Goal: Task Accomplishment & Management: Manage account settings

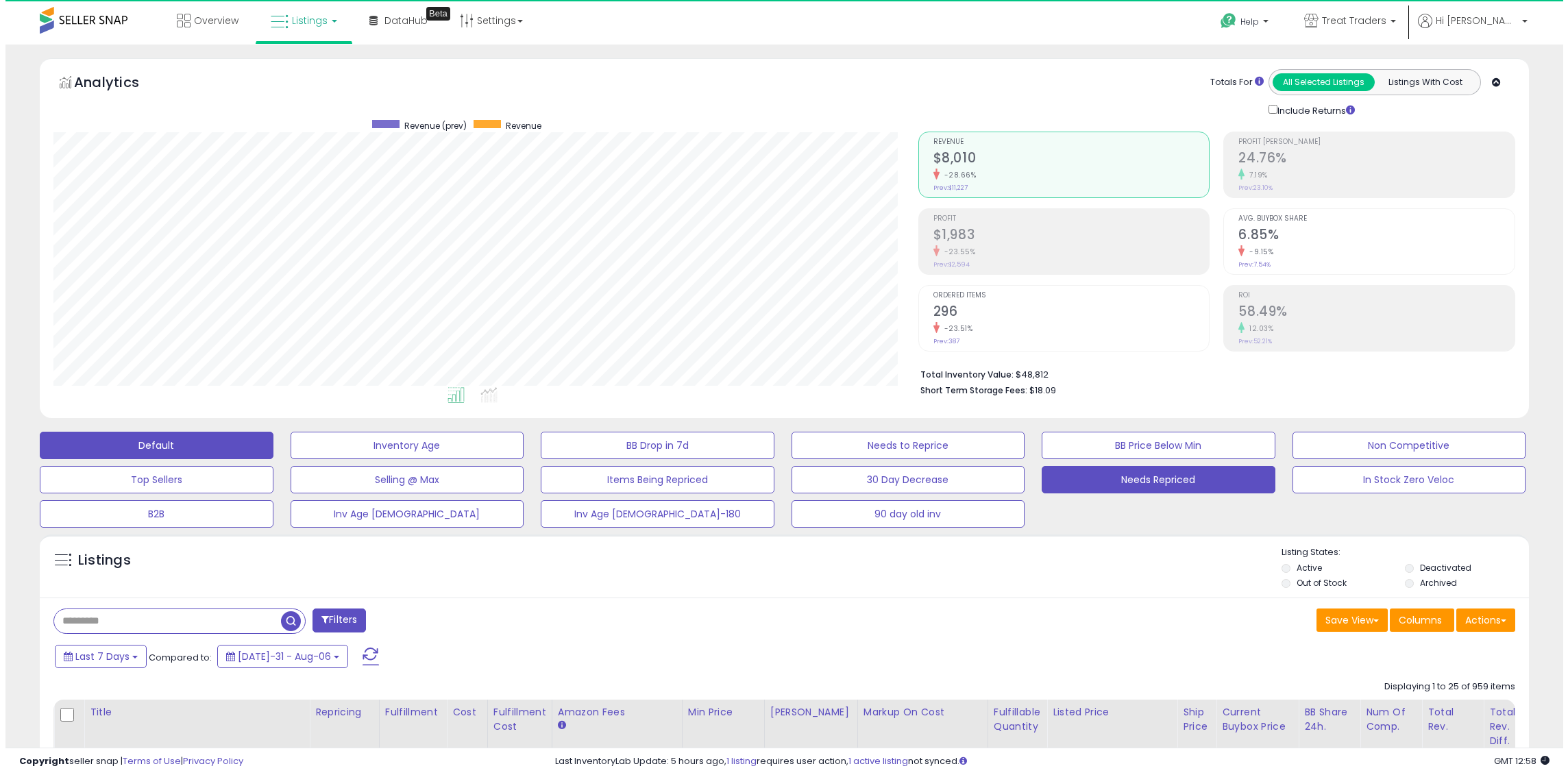
scroll to position [281, 864]
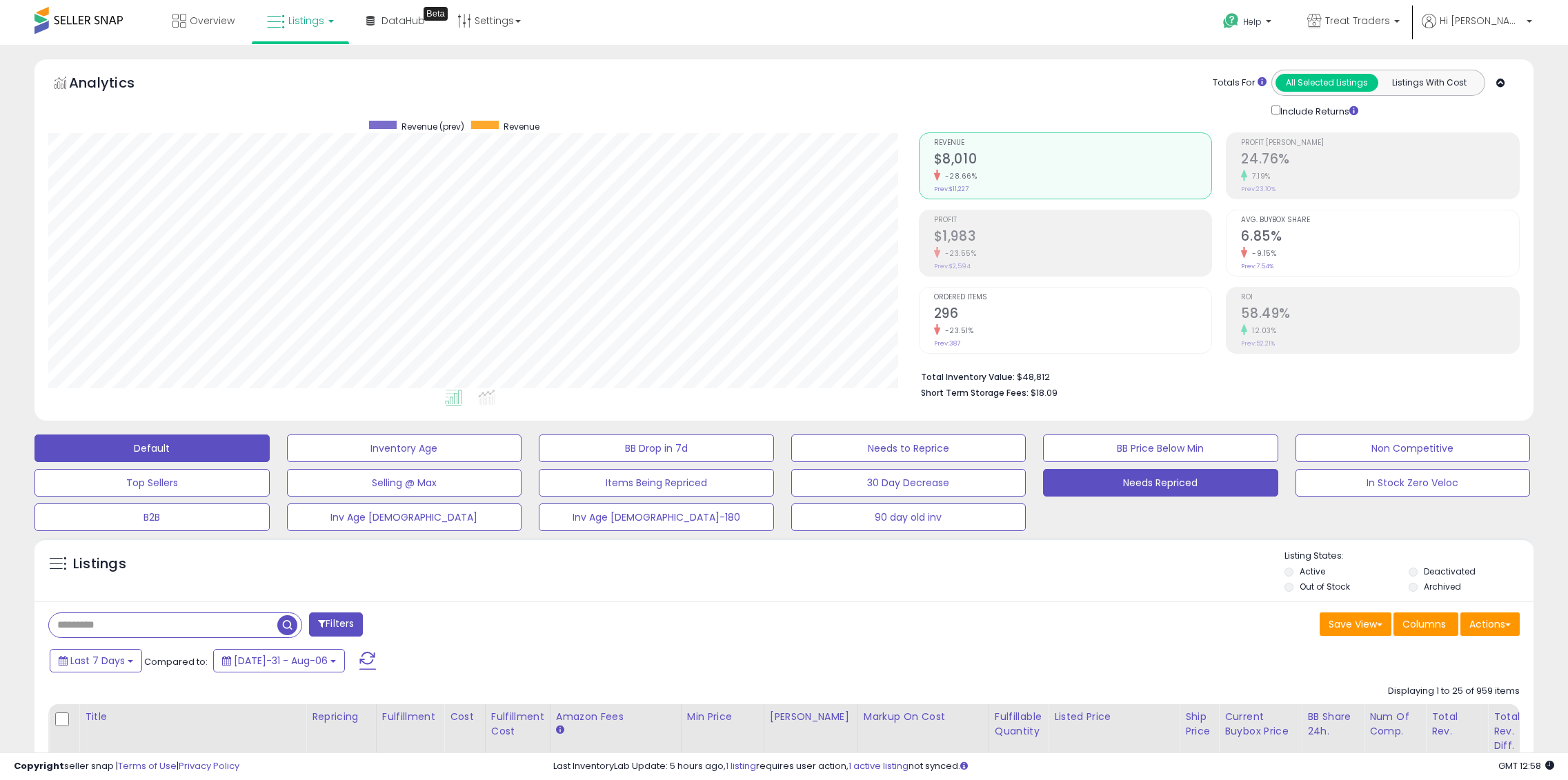
click at [522, 462] on button "Needs Repriced" at bounding box center [405, 448] width 236 height 28
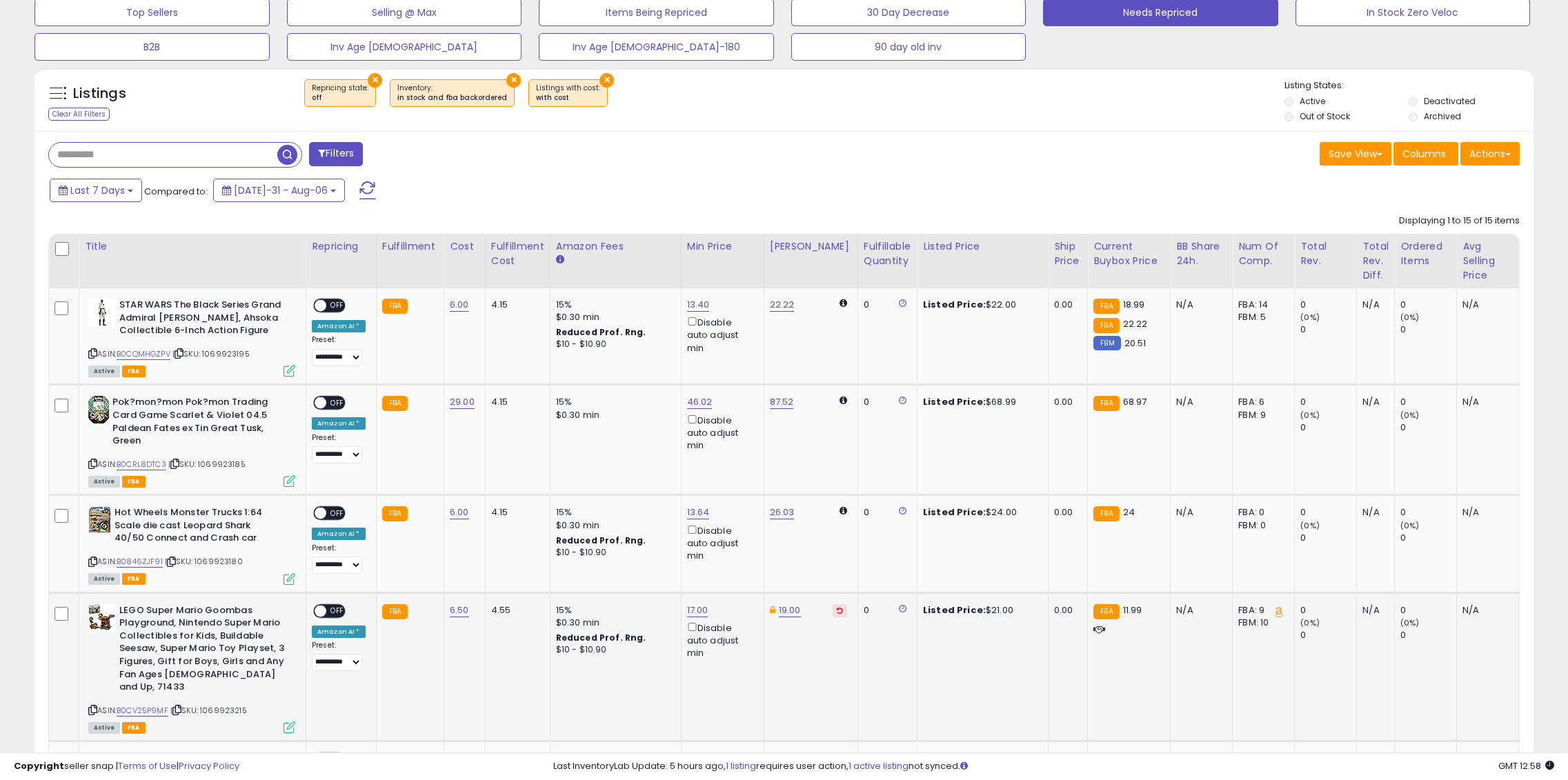
scroll to position [552, 0]
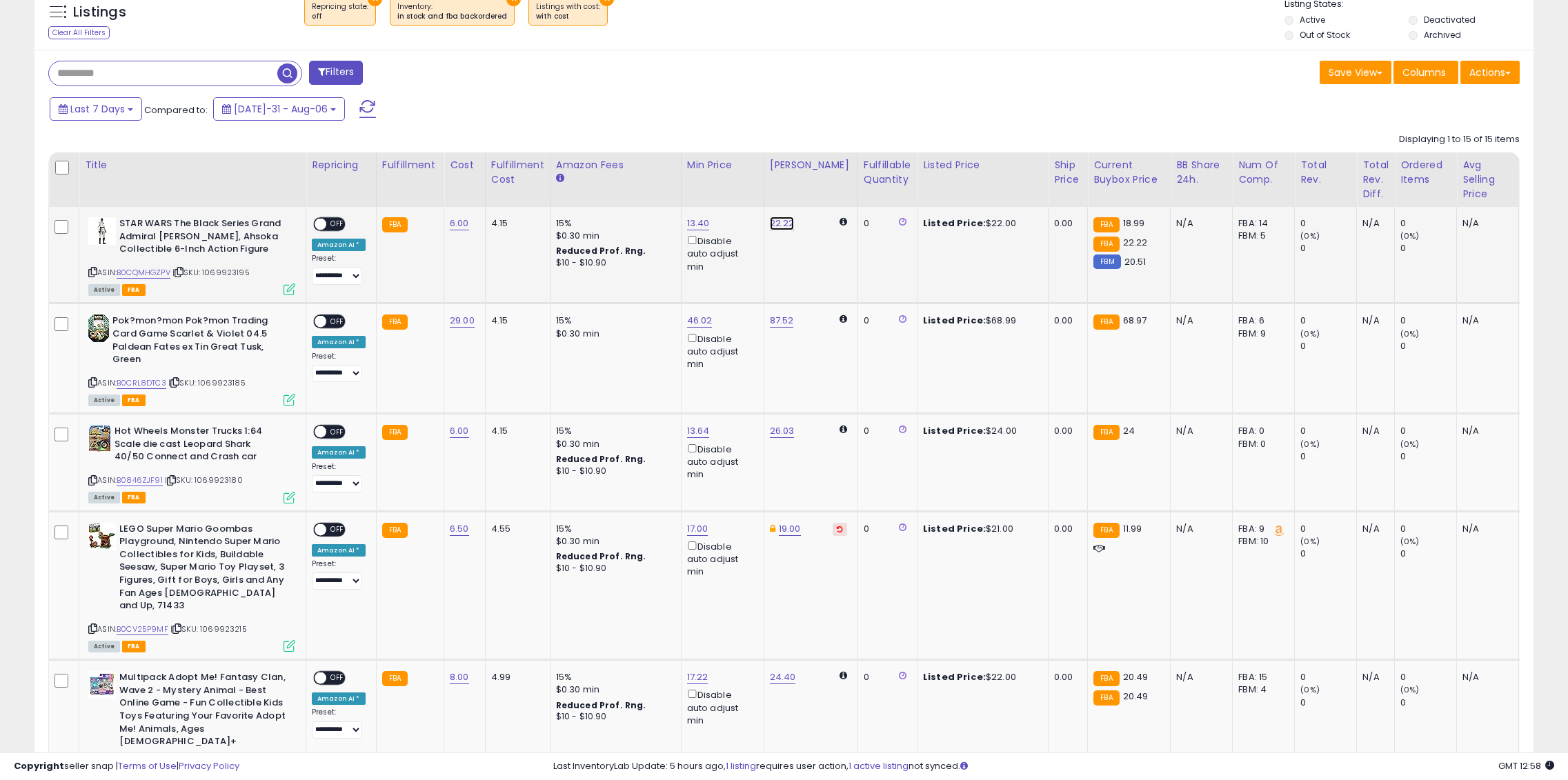
click at [772, 224] on link "22.22" at bounding box center [782, 223] width 25 height 13
drag, startPoint x: 689, startPoint y: 178, endPoint x: 678, endPoint y: 180, distance: 11.2
click at [678, 180] on input "*****" at bounding box center [737, 176] width 123 height 23
type input "*****"
click at [820, 177] on icon "submit" at bounding box center [815, 173] width 8 height 8
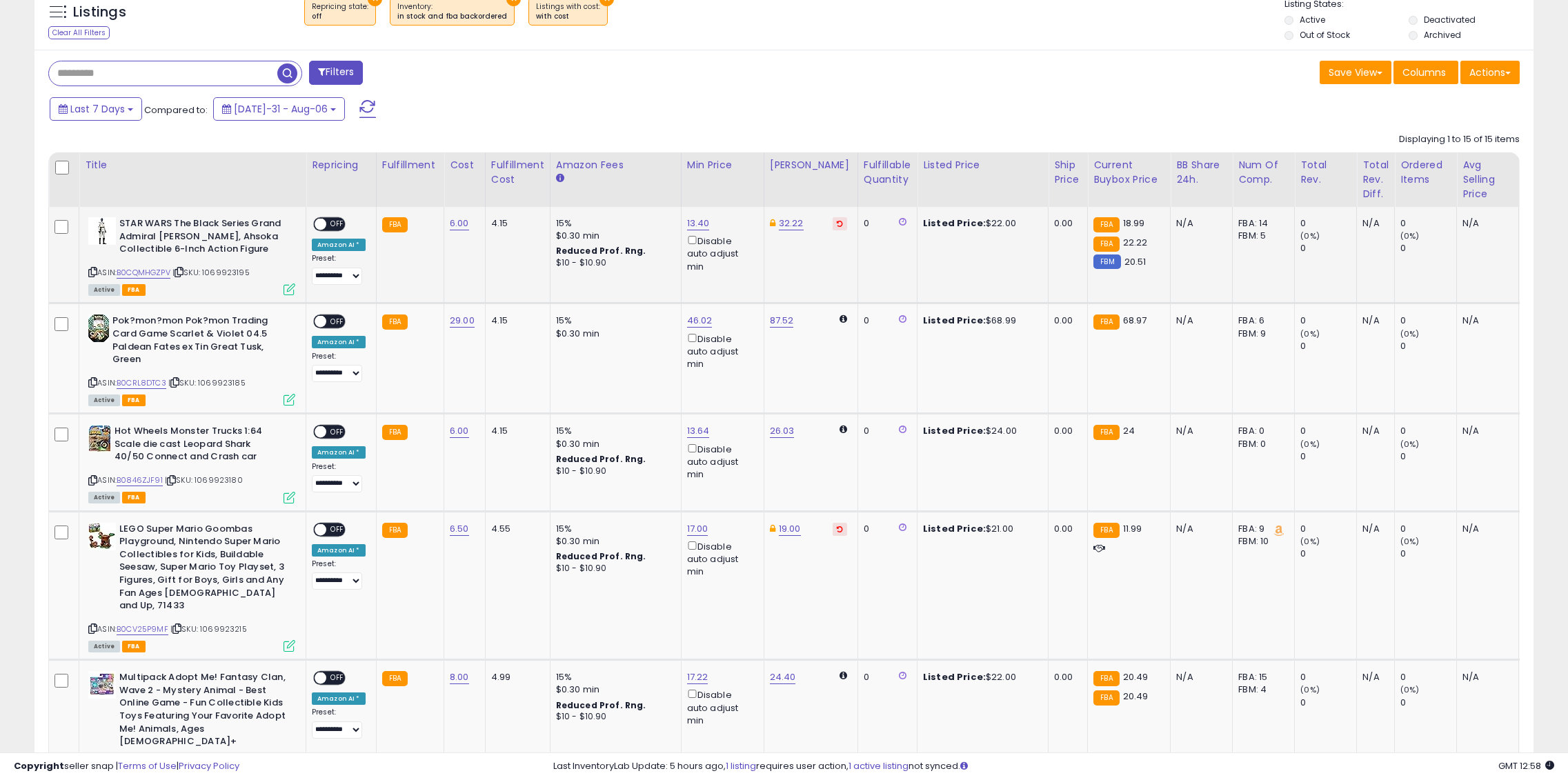
click at [336, 221] on span "OFF" at bounding box center [337, 224] width 22 height 12
click at [334, 319] on span "OFF" at bounding box center [337, 321] width 22 height 12
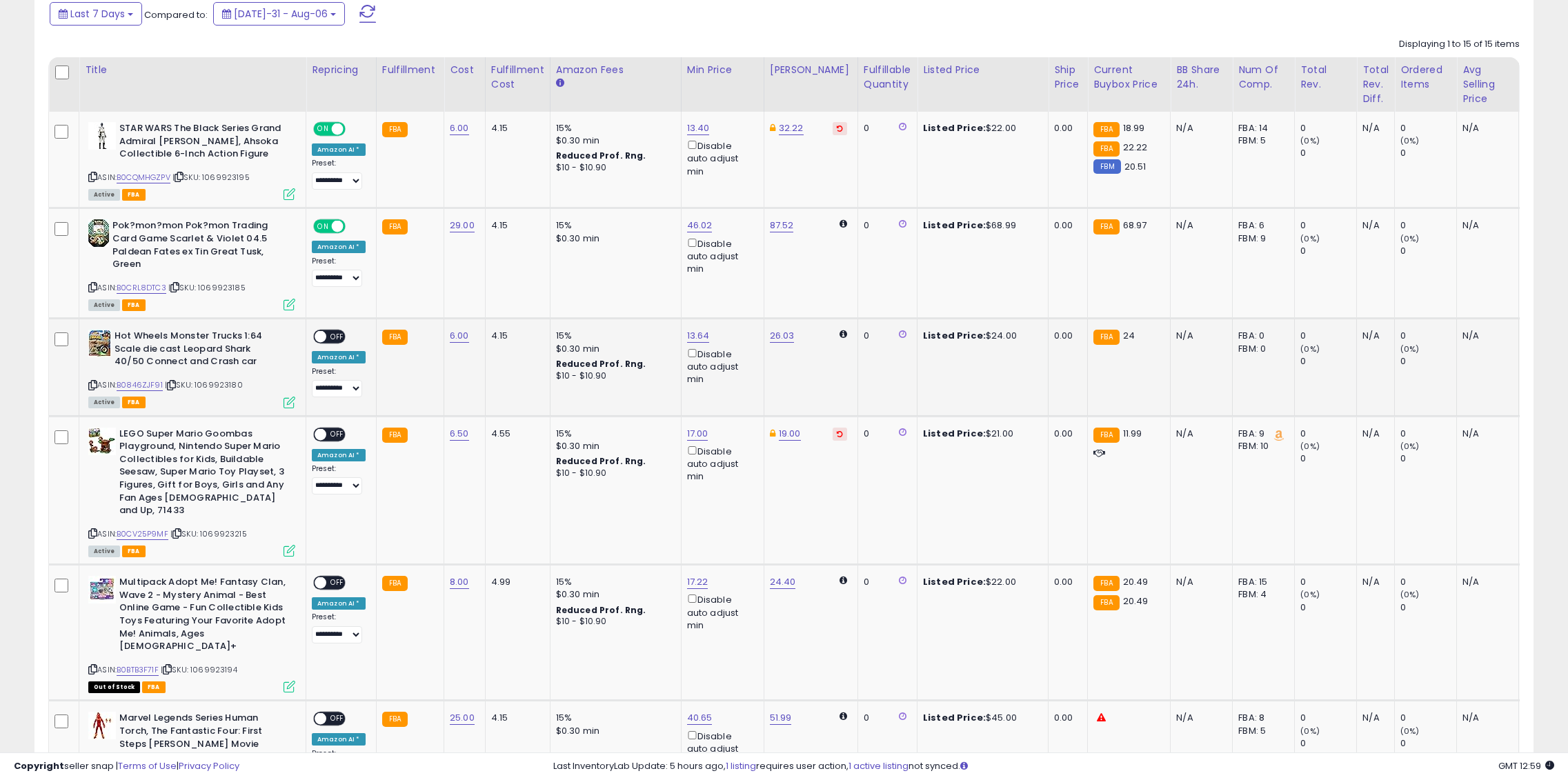
scroll to position [689, 0]
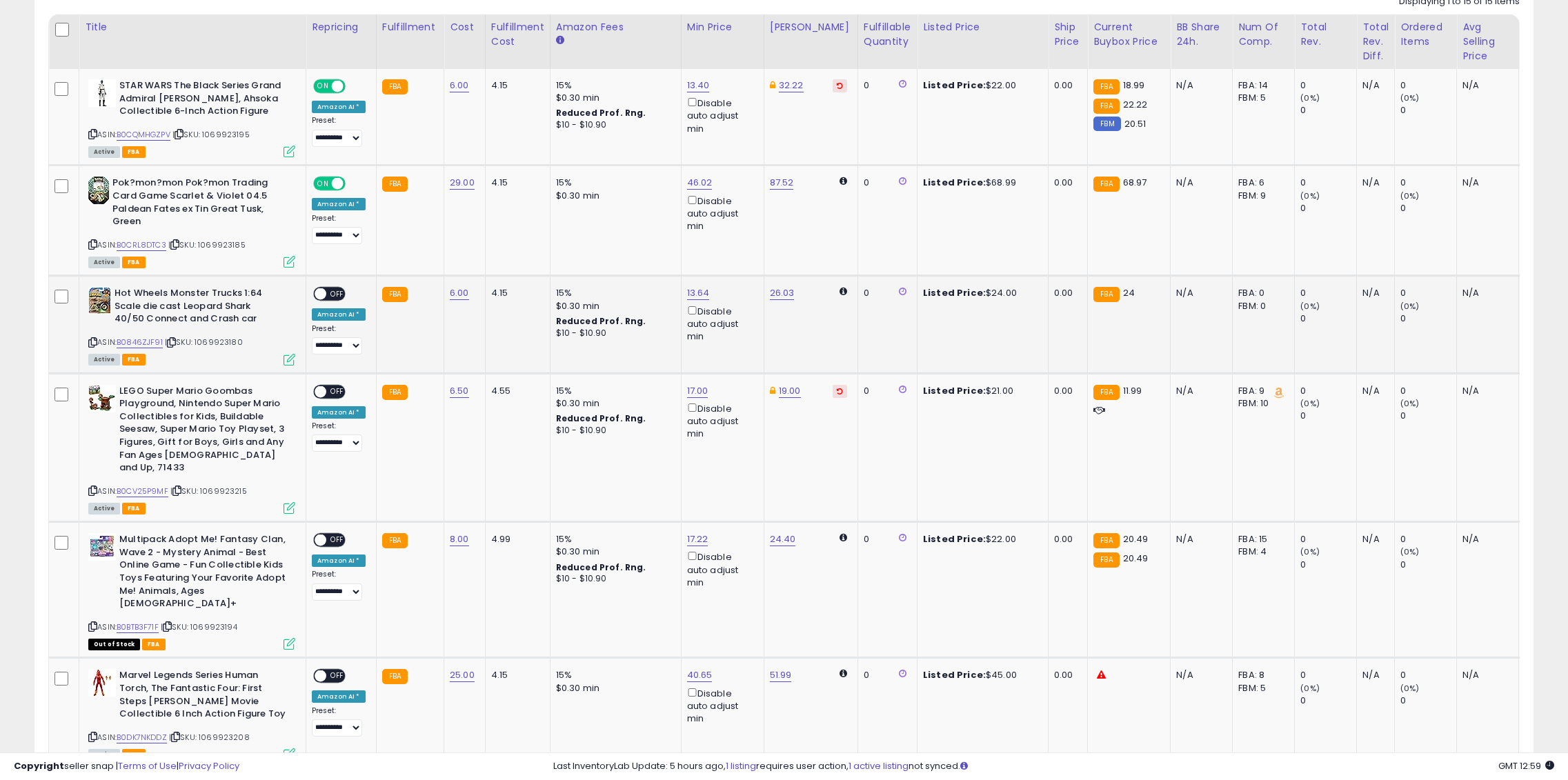
click at [333, 291] on span "OFF" at bounding box center [337, 294] width 22 height 12
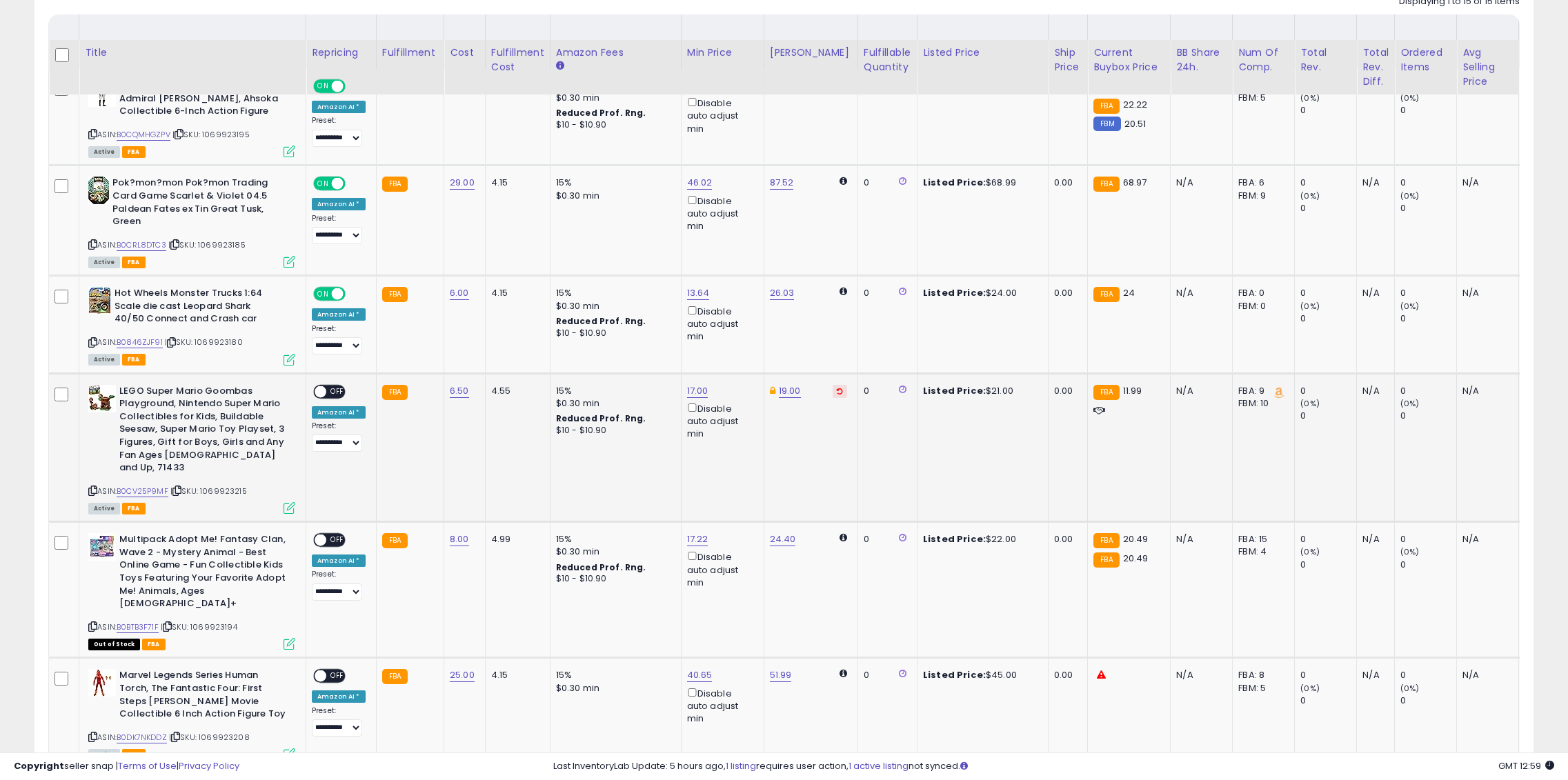
scroll to position [828, 0]
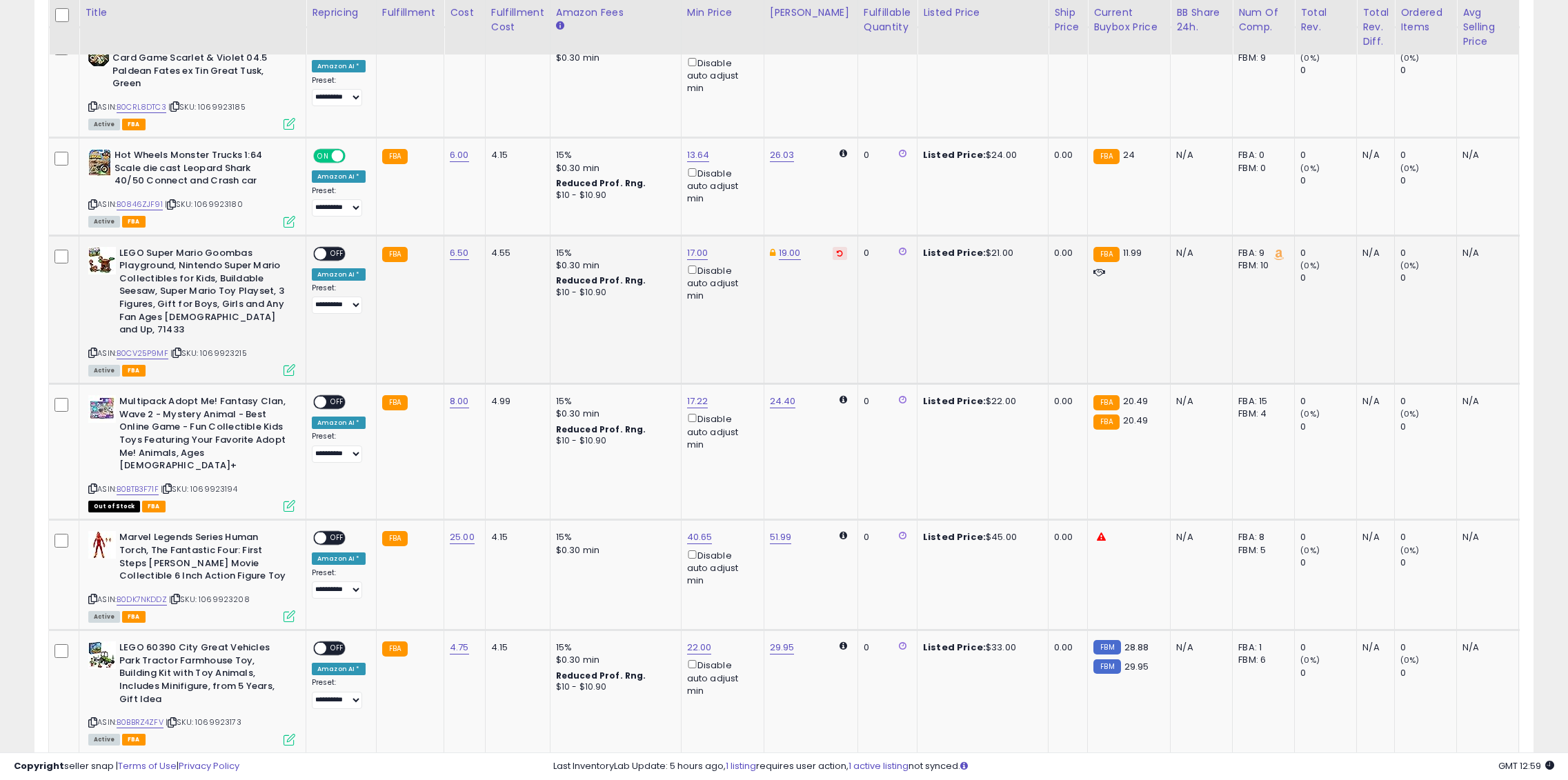
click at [331, 252] on span "OFF" at bounding box center [337, 253] width 22 height 12
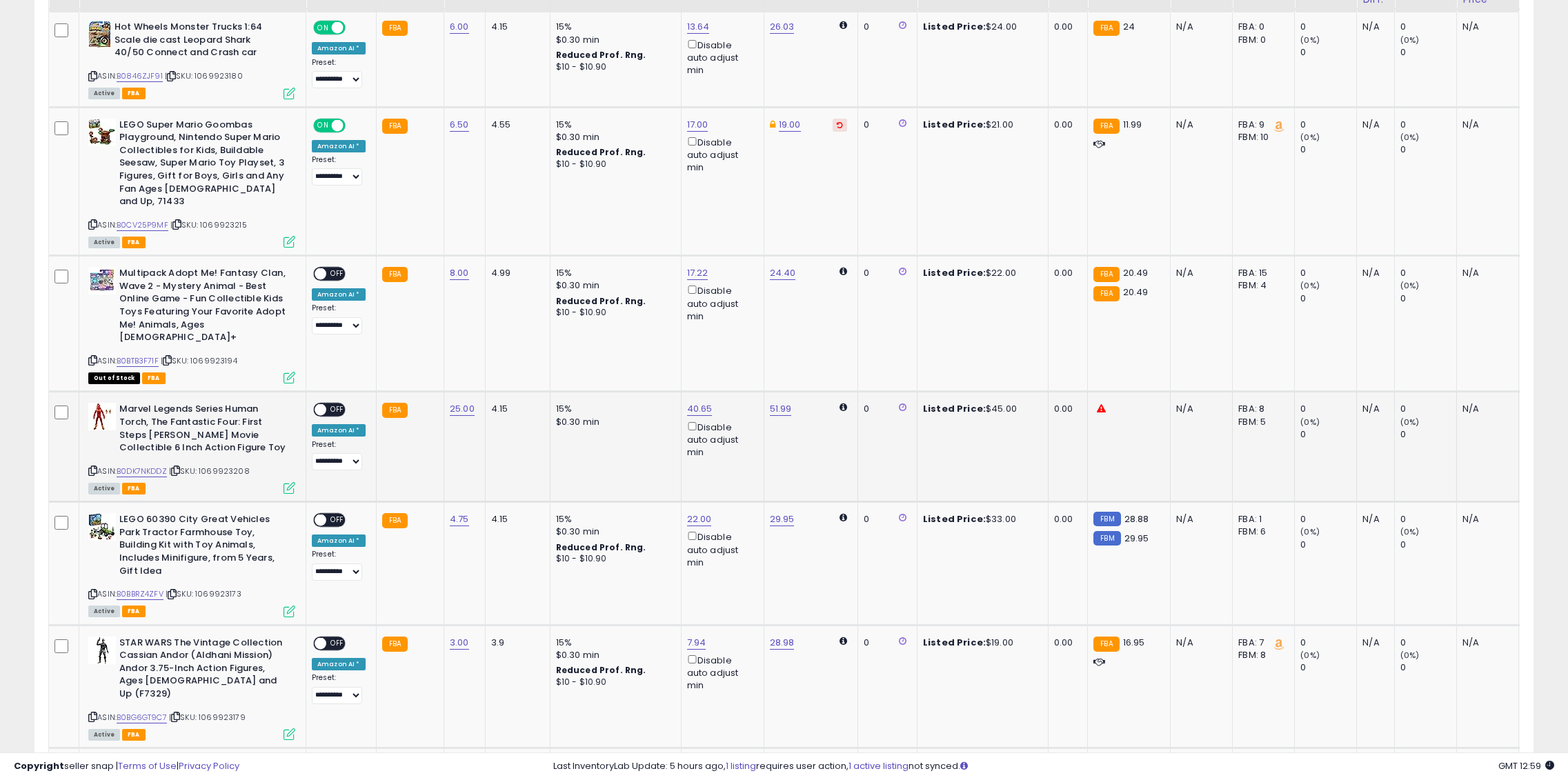
scroll to position [965, 0]
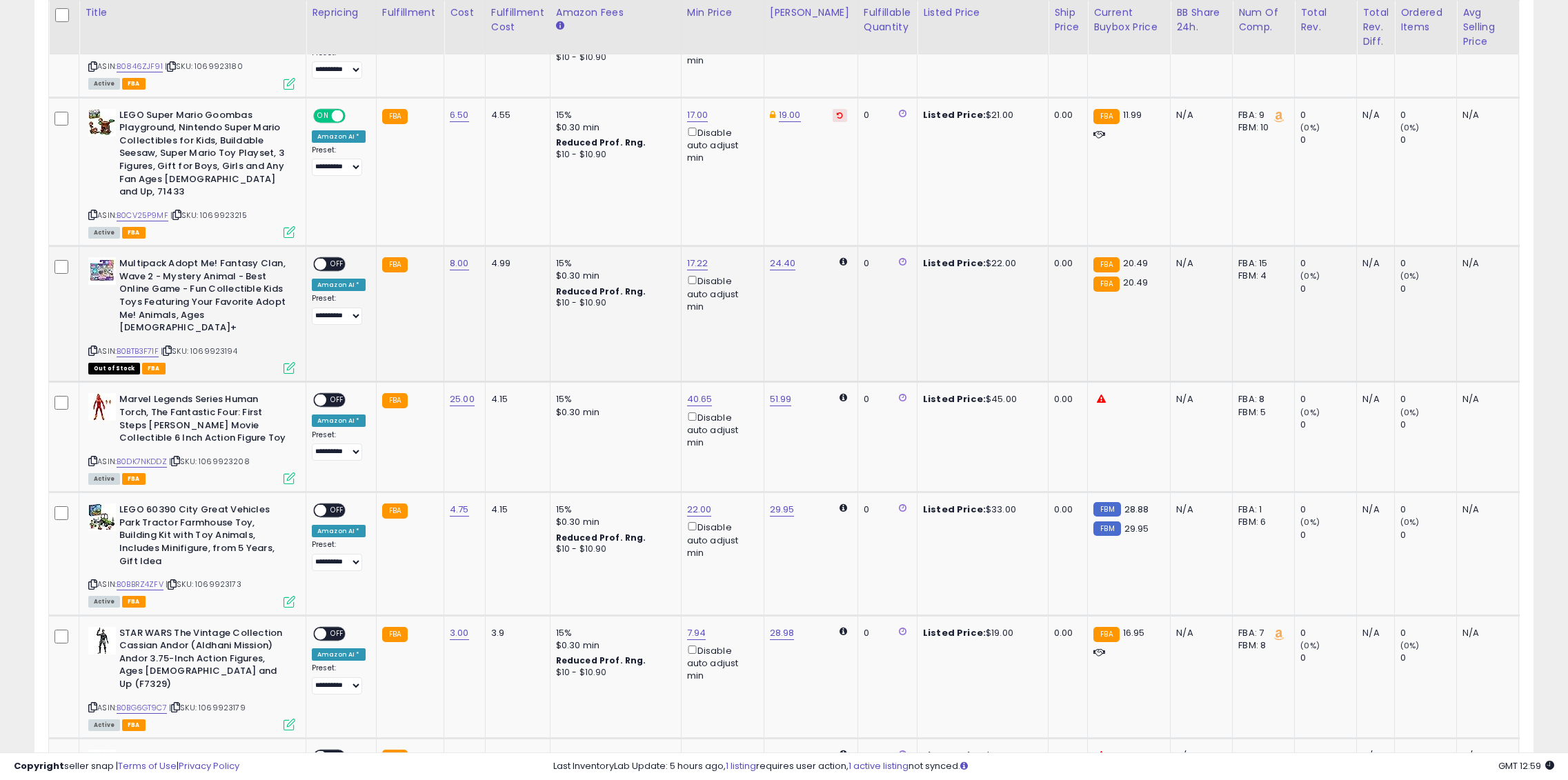
click at [332, 259] on span "OFF" at bounding box center [337, 264] width 22 height 12
click at [329, 394] on span "OFF" at bounding box center [337, 400] width 22 height 12
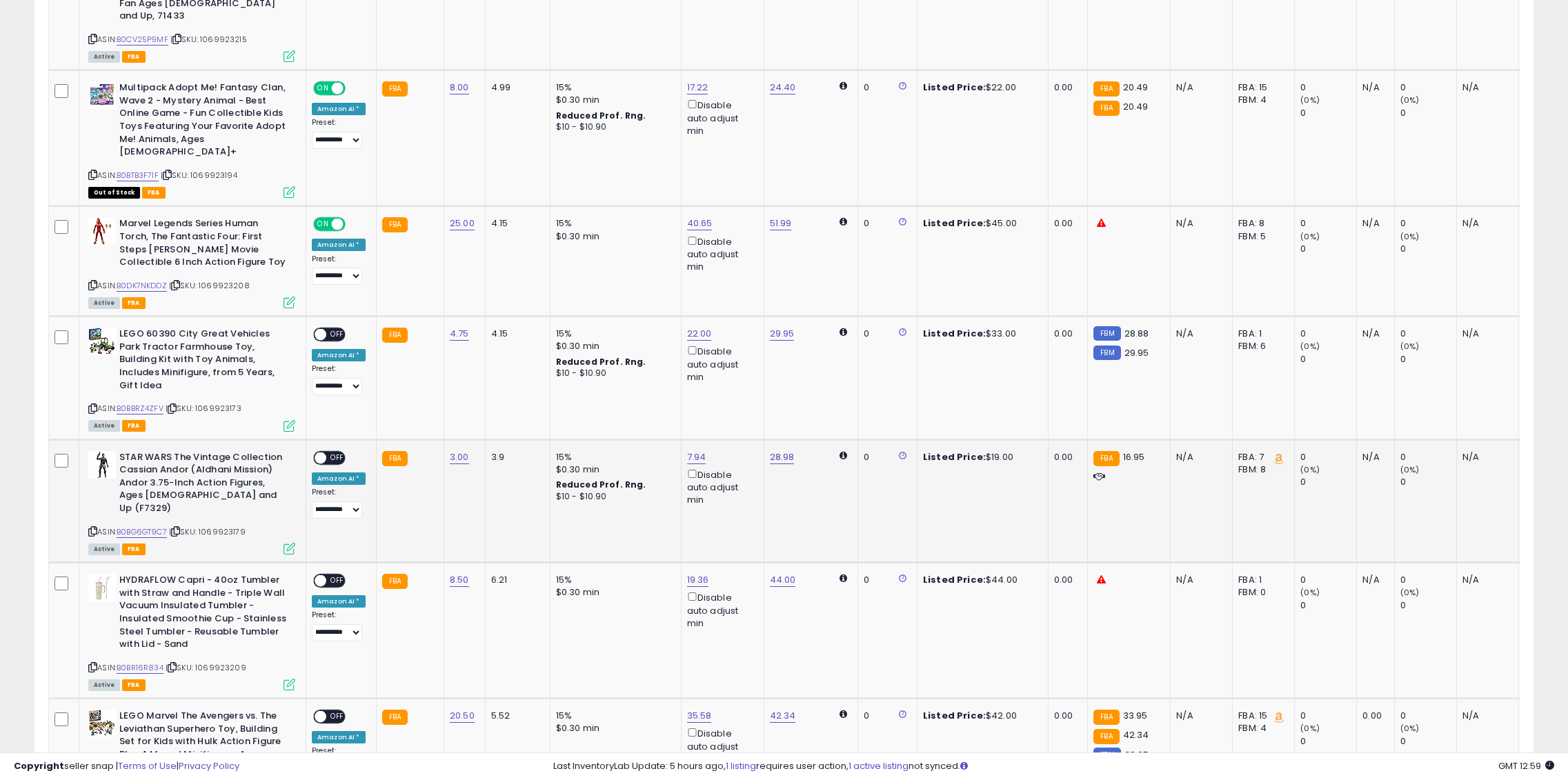
scroll to position [1173, 0]
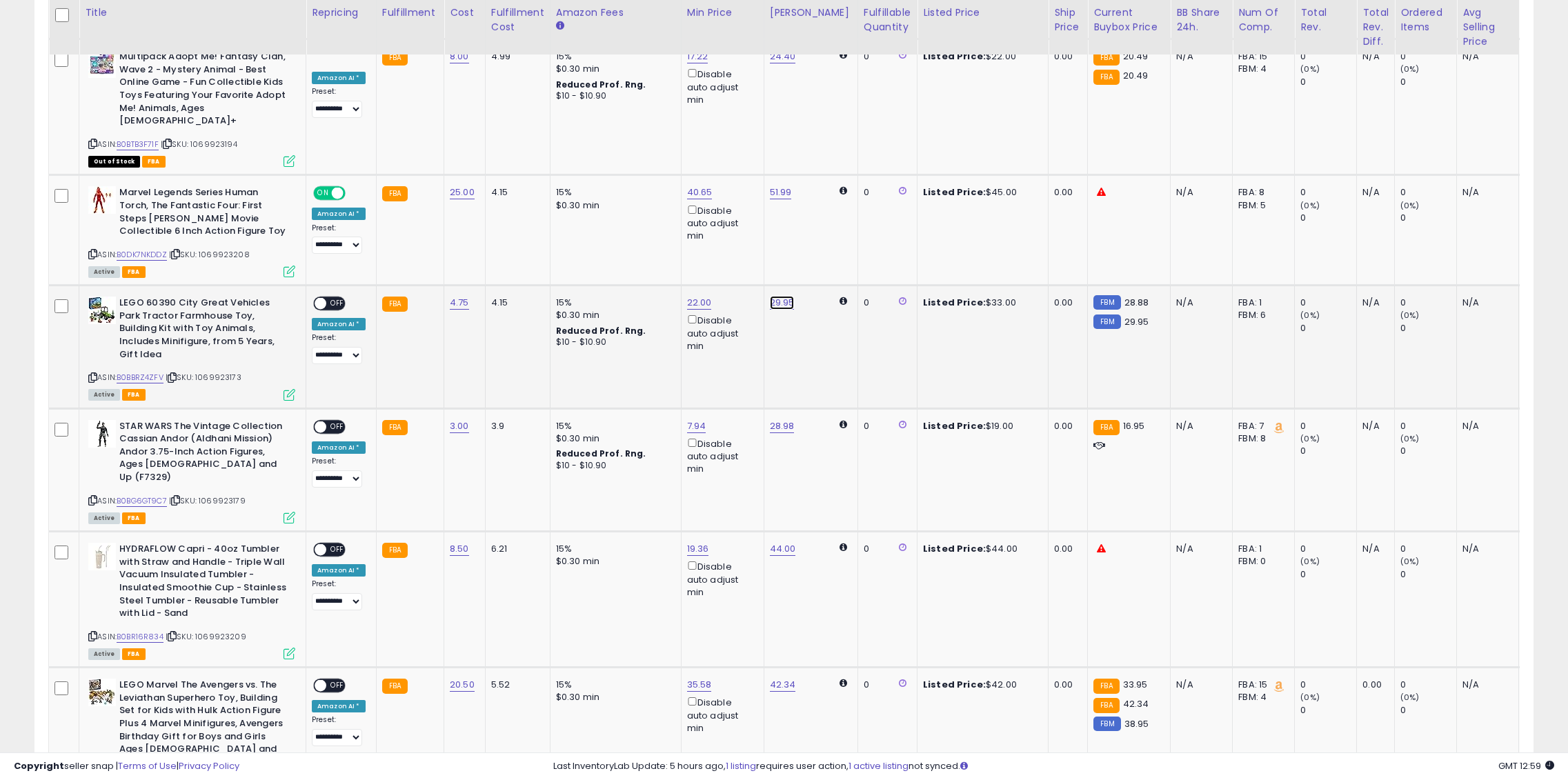
drag, startPoint x: 720, startPoint y: 230, endPoint x: 620, endPoint y: 237, distance: 100.2
click at [621, 239] on tbody "**********" at bounding box center [1036, 502] width 1975 height 1832
type input "**"
click at [828, 226] on button "submit" at bounding box center [816, 228] width 23 height 21
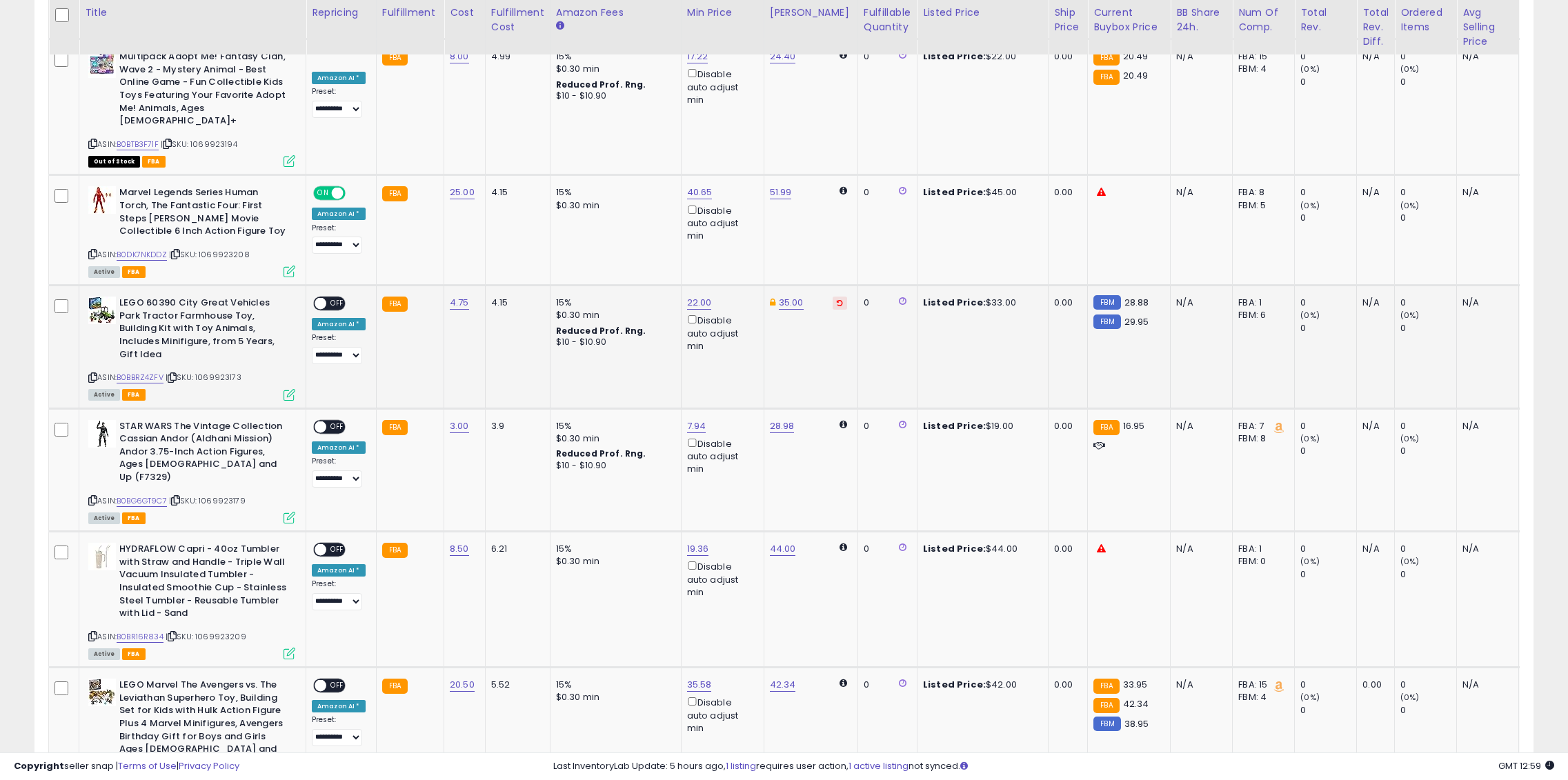
click at [323, 298] on span at bounding box center [320, 304] width 12 height 12
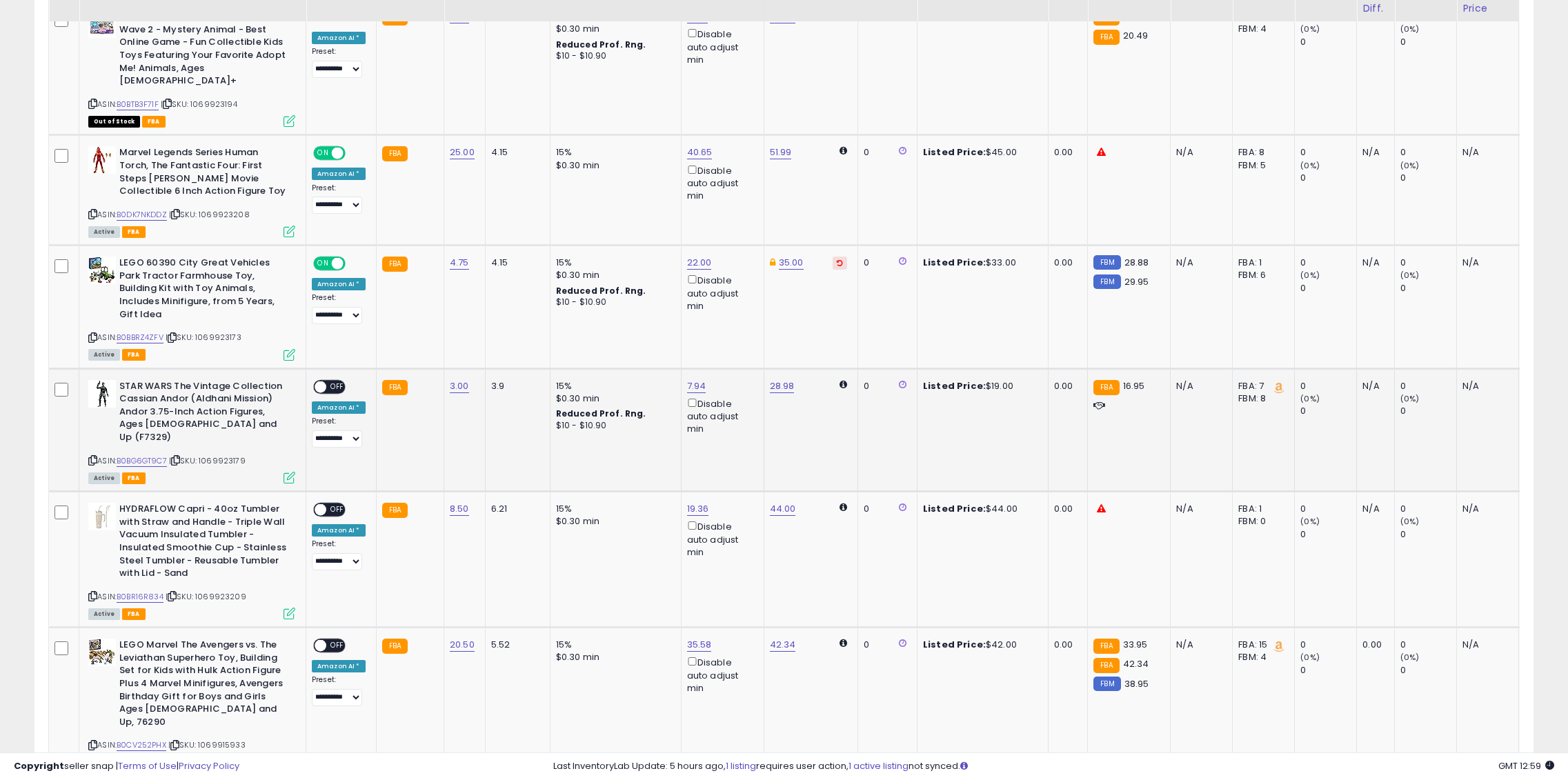
scroll to position [1241, 0]
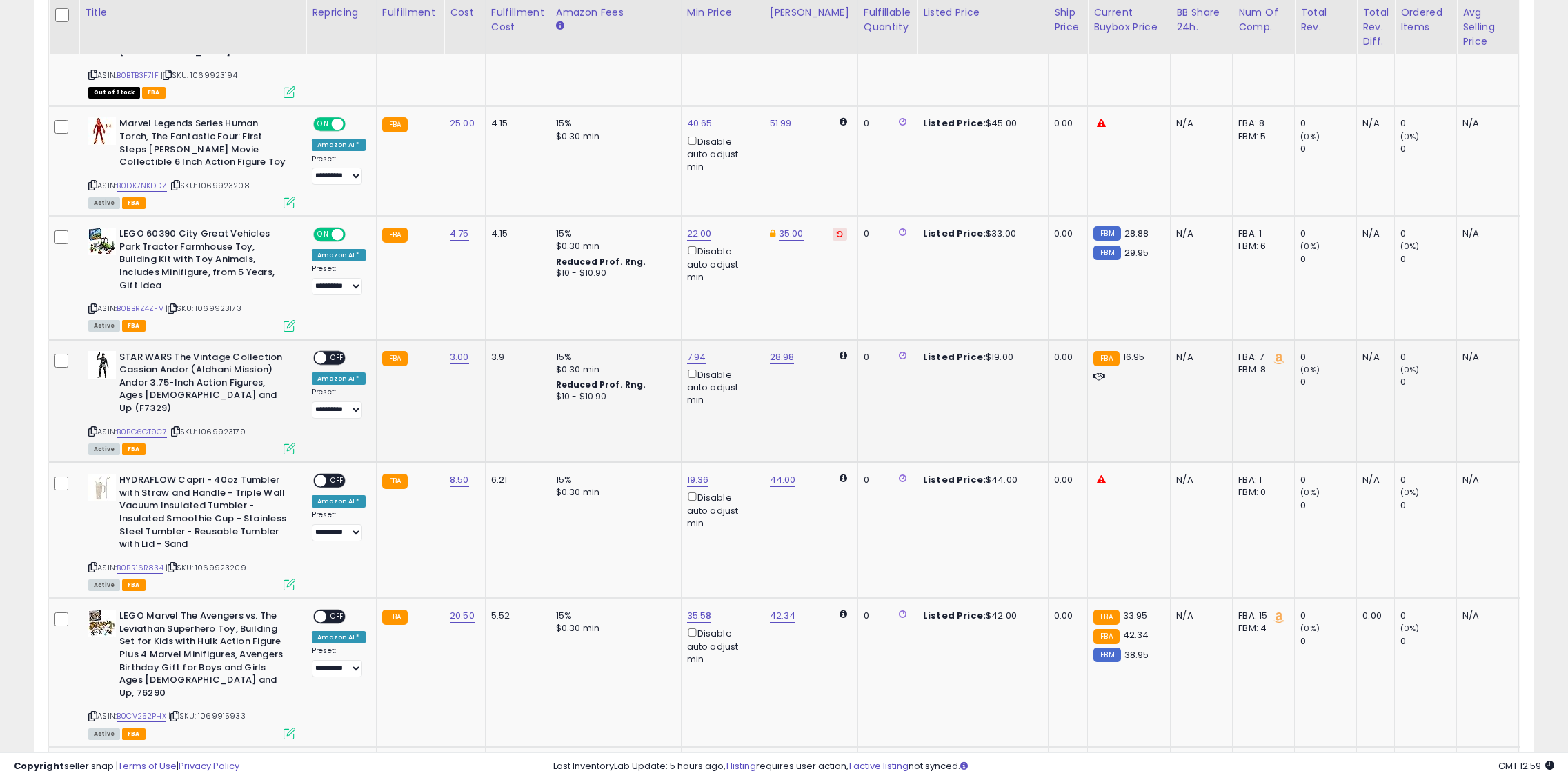
click at [325, 350] on div "ON OFF" at bounding box center [329, 358] width 32 height 14
click at [325, 351] on div "ON OFF" at bounding box center [315, 357] width 32 height 12
click at [343, 351] on span "OFF" at bounding box center [337, 357] width 22 height 12
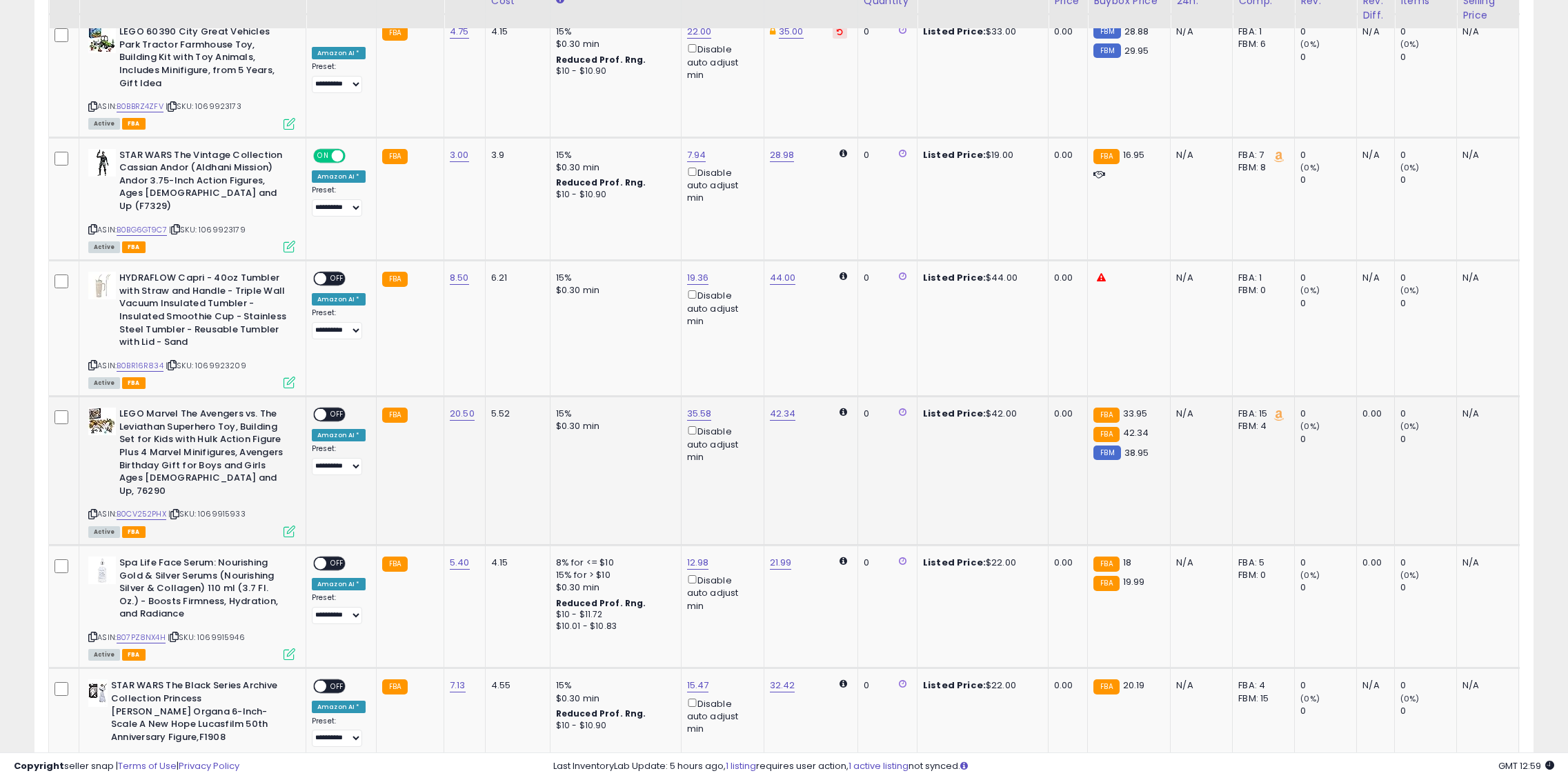
scroll to position [1449, 0]
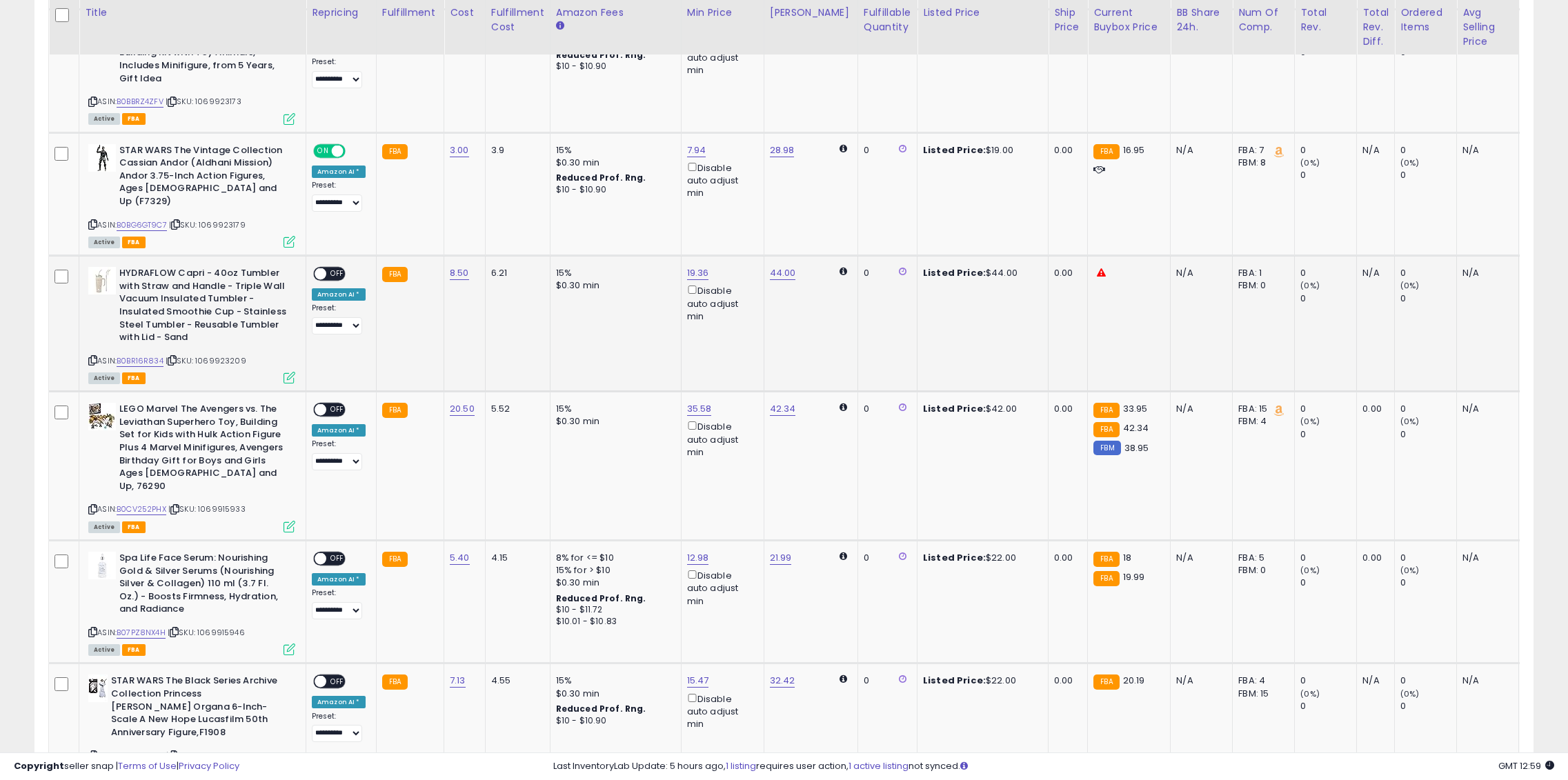
click at [330, 269] on span "OFF" at bounding box center [337, 274] width 22 height 12
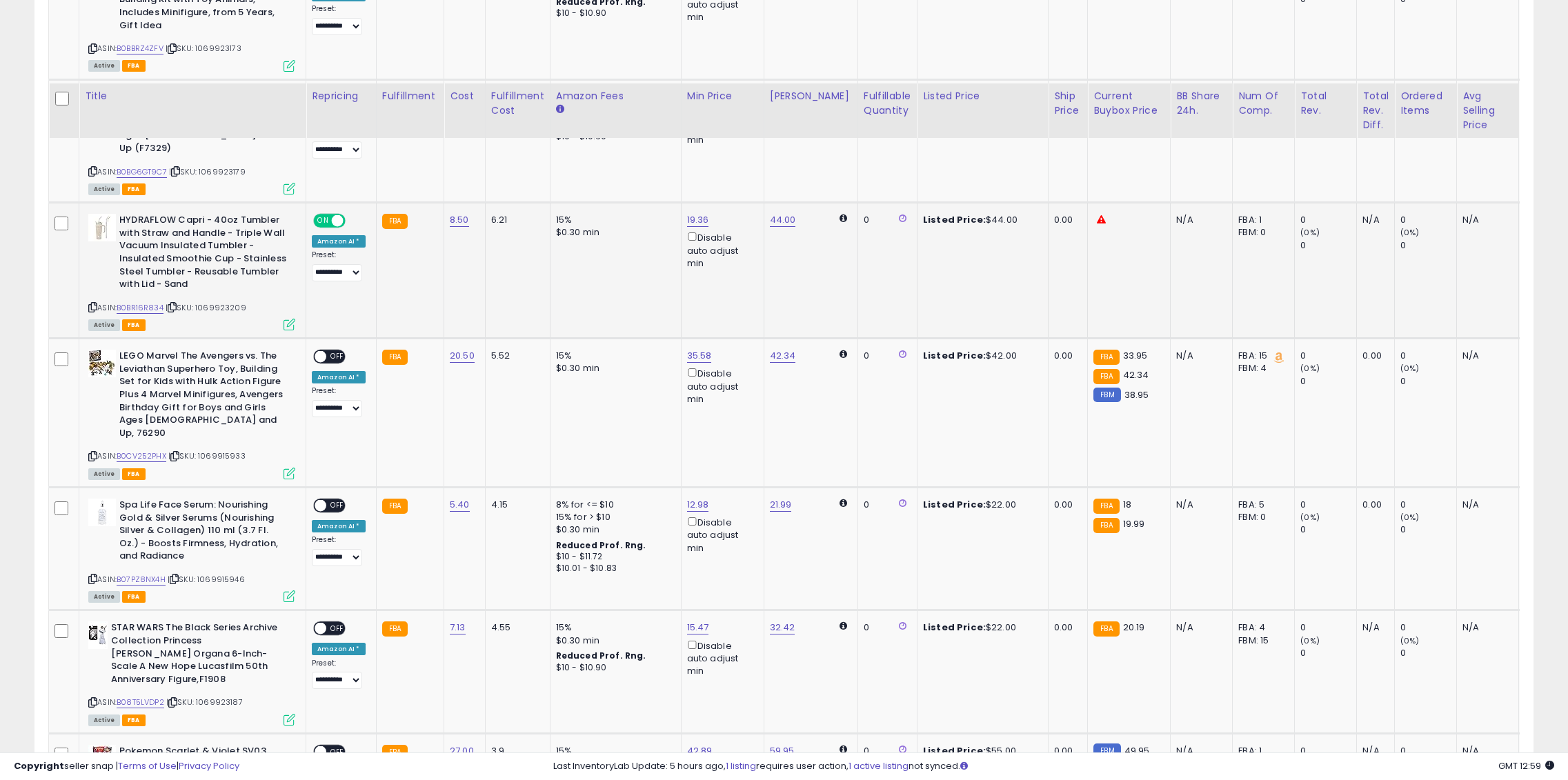
scroll to position [1586, 0]
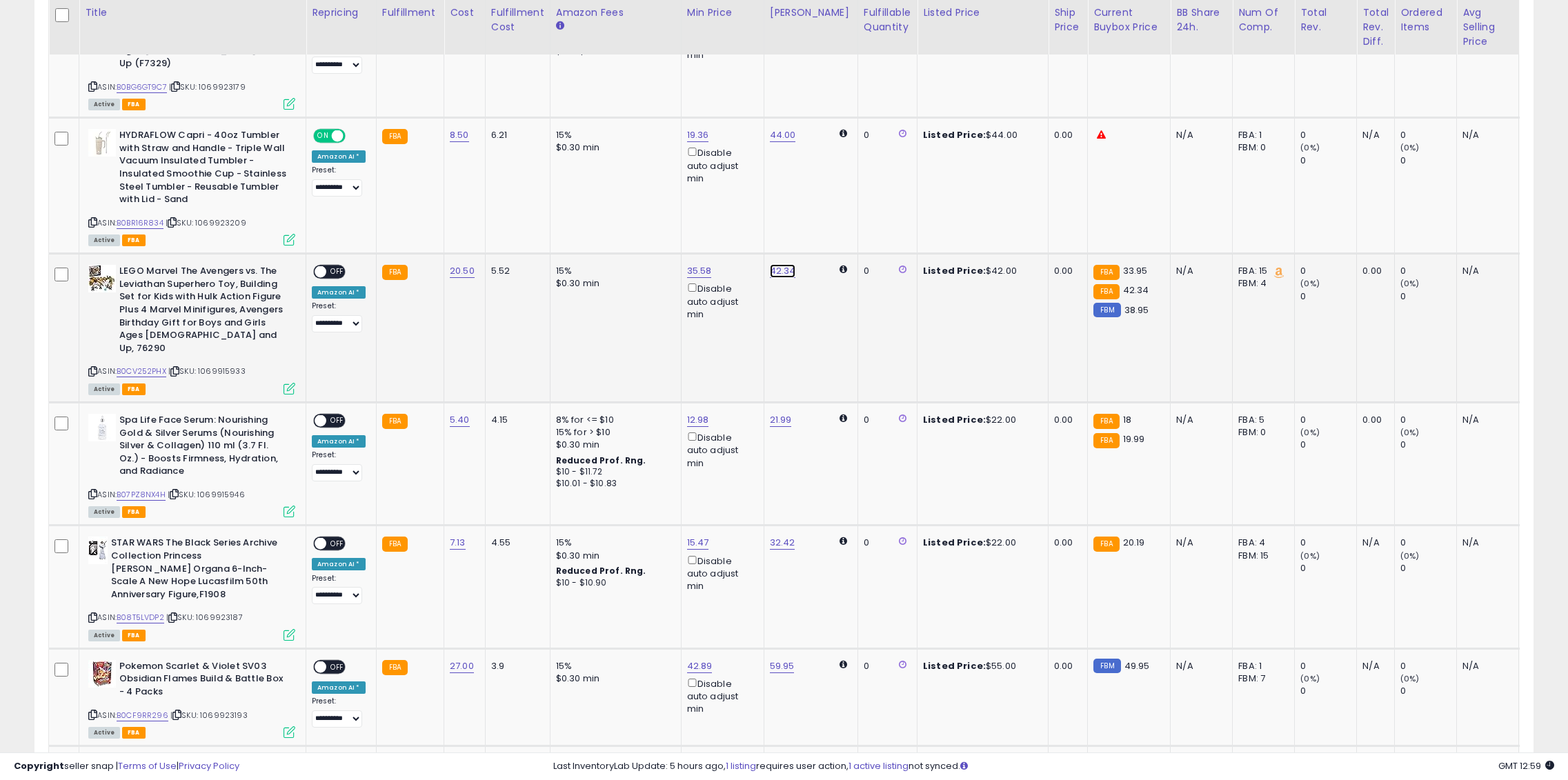
drag, startPoint x: 694, startPoint y: 182, endPoint x: 685, endPoint y: 186, distance: 9.8
click at [685, 186] on input "*****" at bounding box center [738, 185] width 123 height 23
type input "*****"
click at [828, 188] on button "submit" at bounding box center [816, 183] width 23 height 21
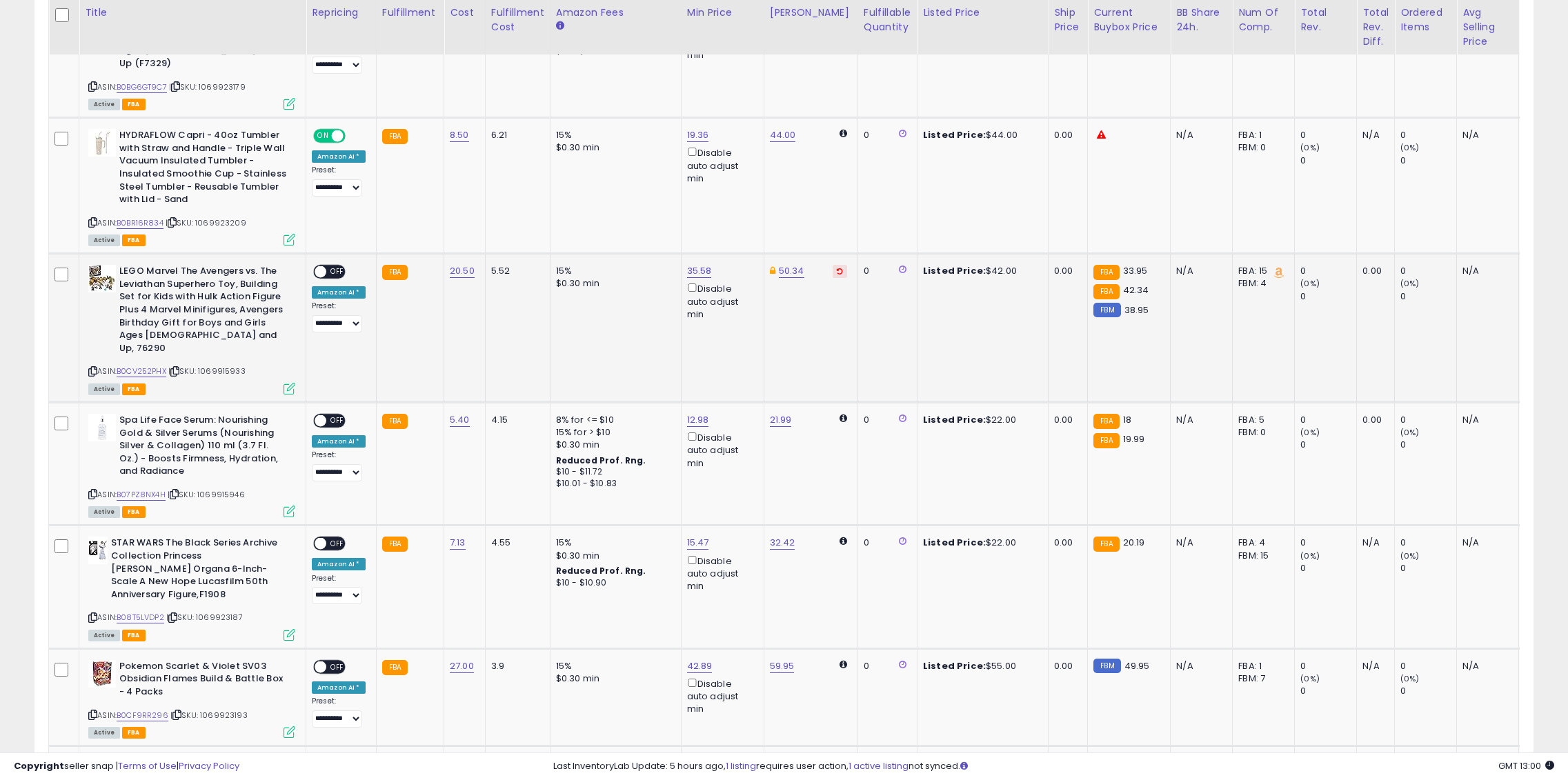
click at [334, 266] on span "OFF" at bounding box center [337, 271] width 22 height 12
click at [340, 415] on span "OFF" at bounding box center [337, 421] width 22 height 12
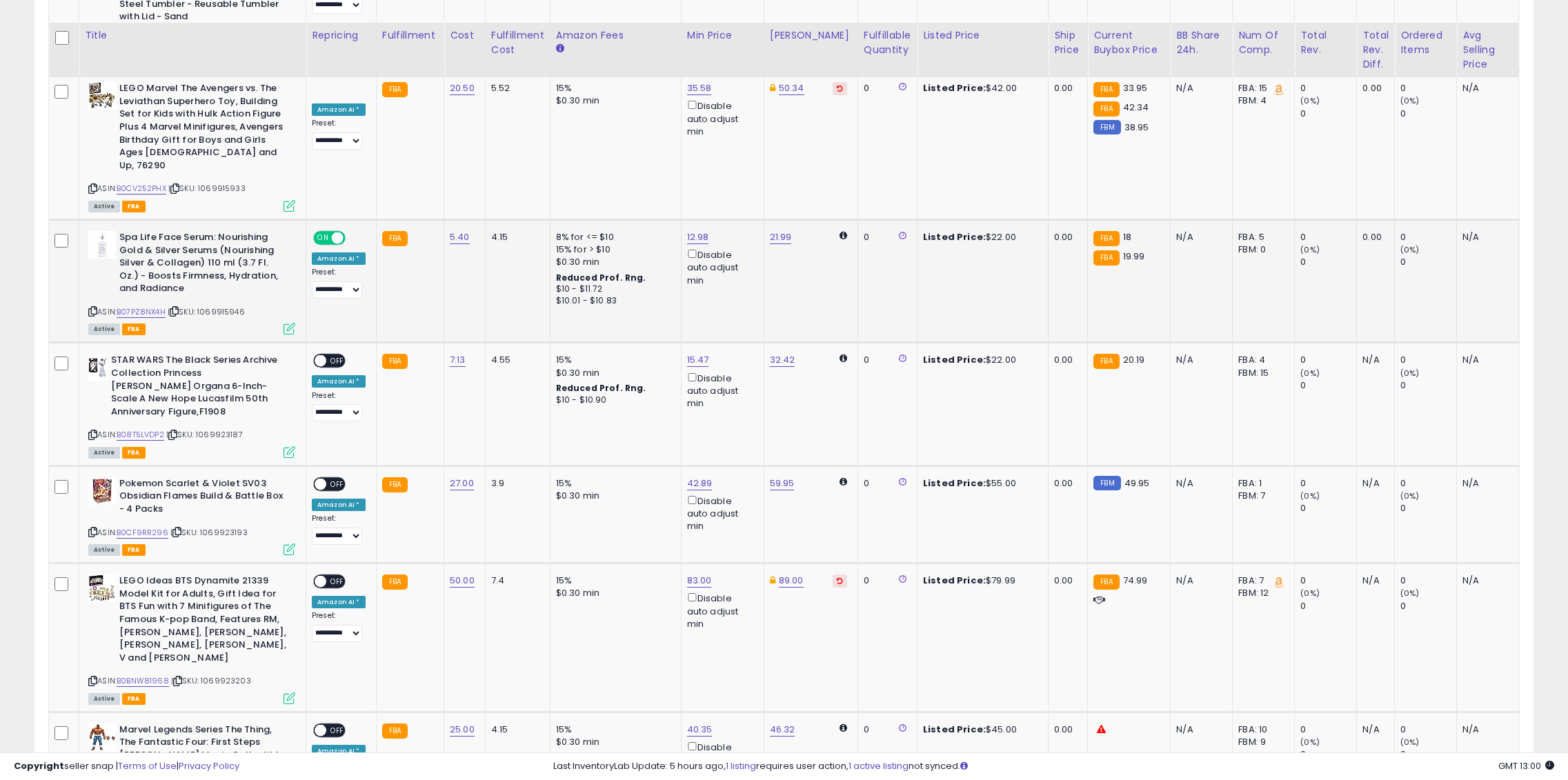
scroll to position [1793, 0]
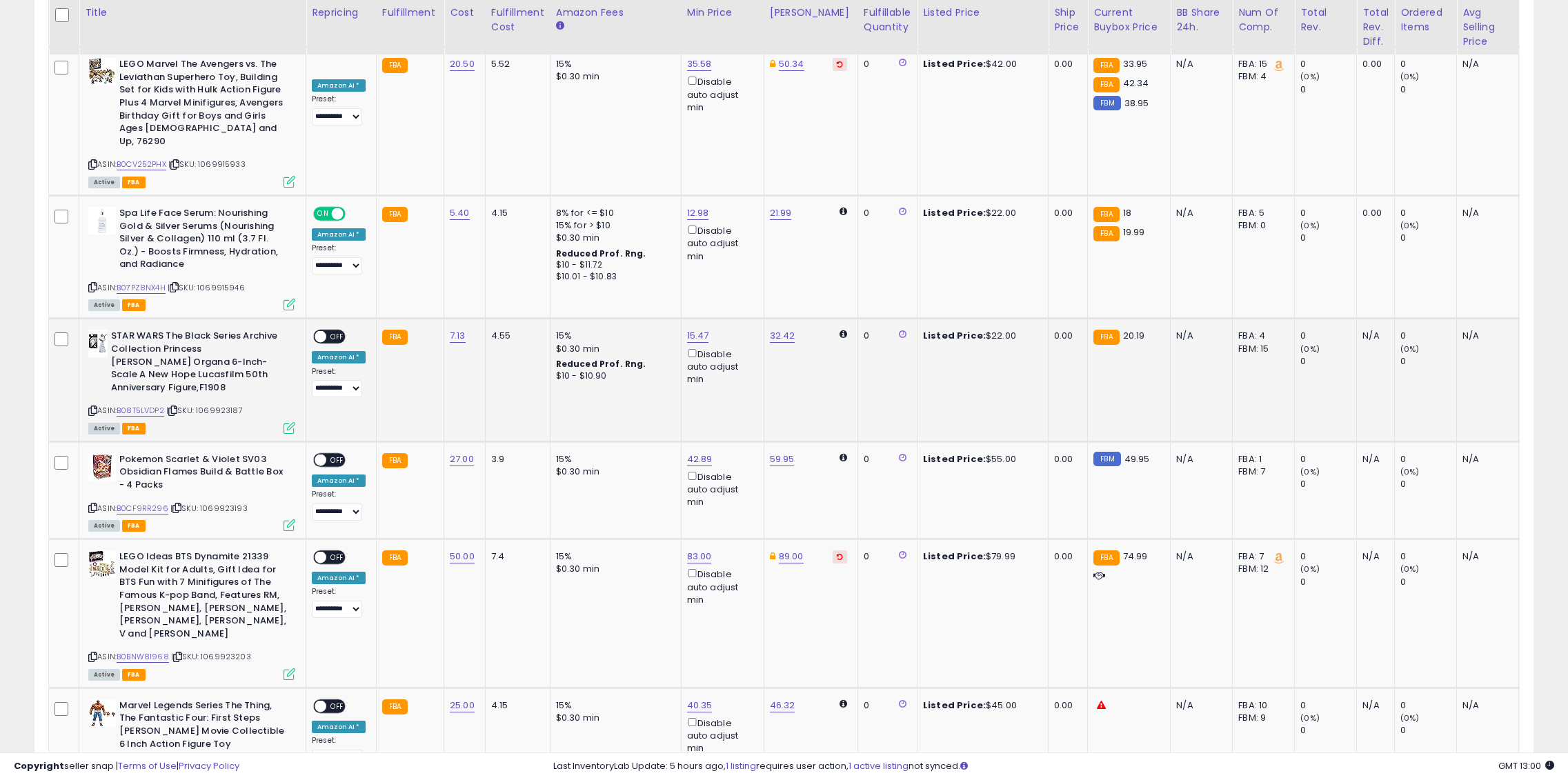
click at [323, 331] on span at bounding box center [320, 336] width 12 height 12
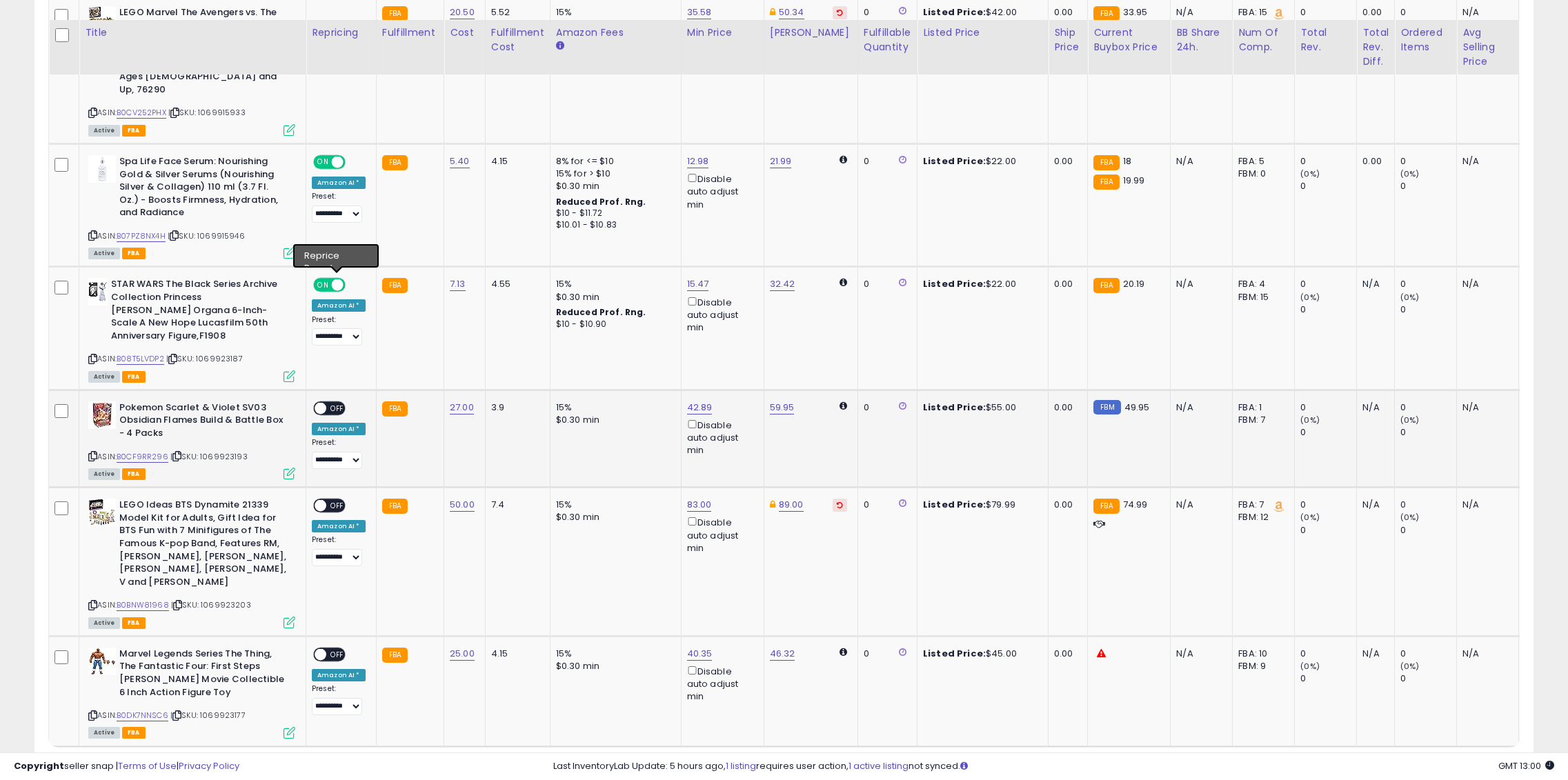
scroll to position [1865, 0]
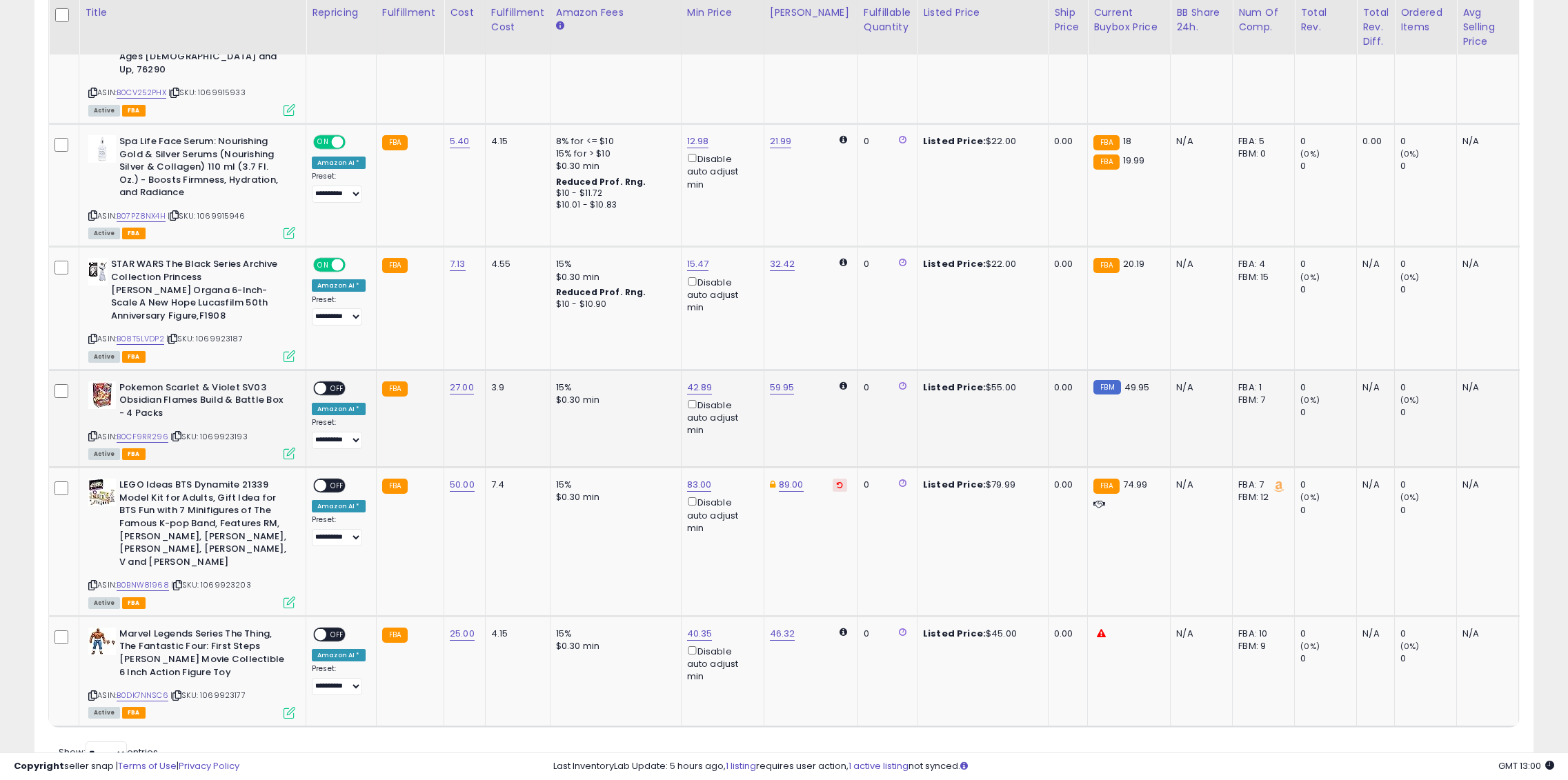
click at [322, 381] on div "ON OFF" at bounding box center [329, 388] width 32 height 14
click at [337, 381] on div "ON OFF" at bounding box center [329, 388] width 32 height 14
click at [340, 383] on span "OFF" at bounding box center [337, 388] width 22 height 12
click at [332, 480] on span "OFF" at bounding box center [337, 485] width 22 height 12
click at [336, 628] on span "OFF" at bounding box center [337, 634] width 22 height 12
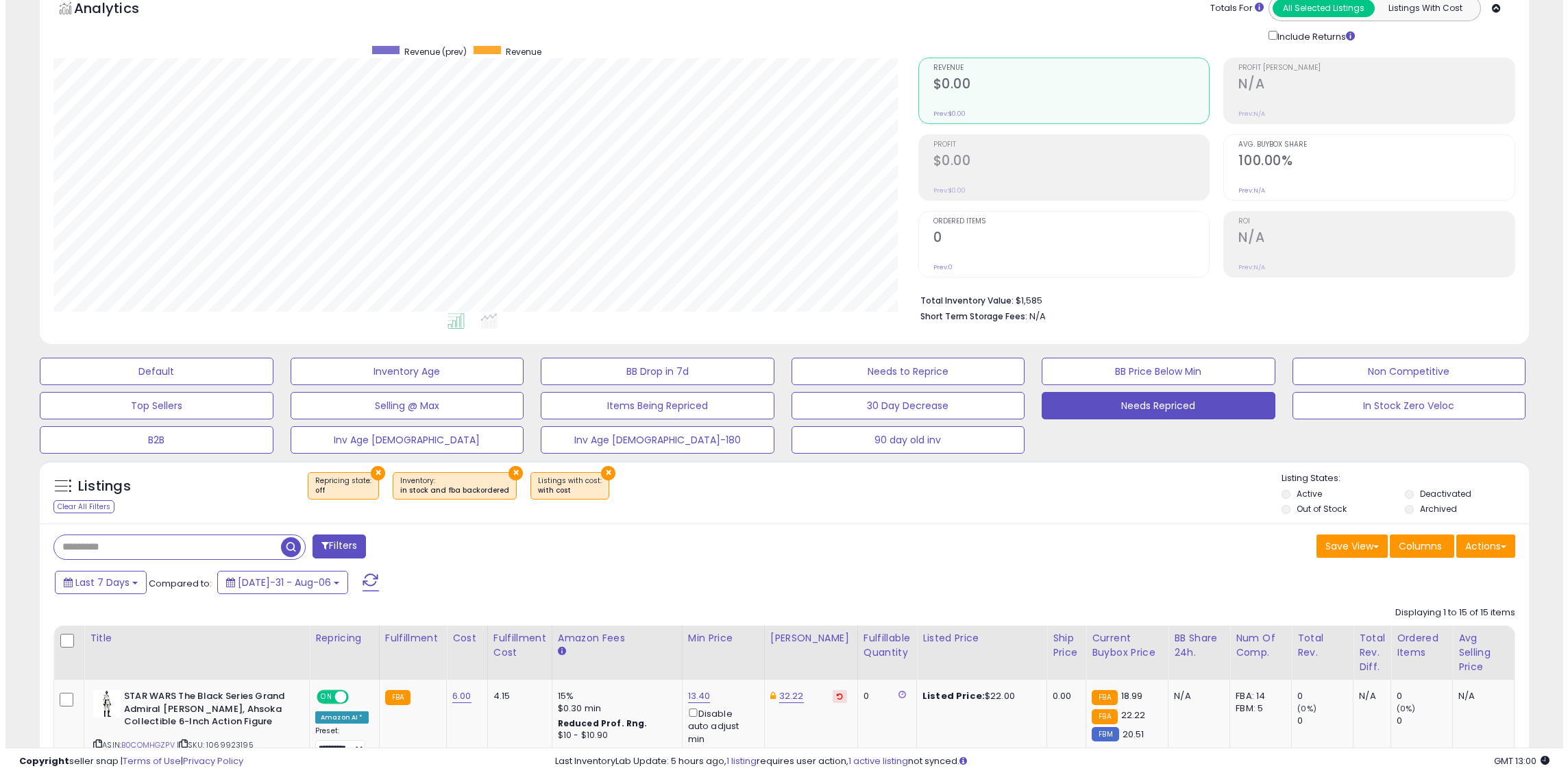
scroll to position [0, 0]
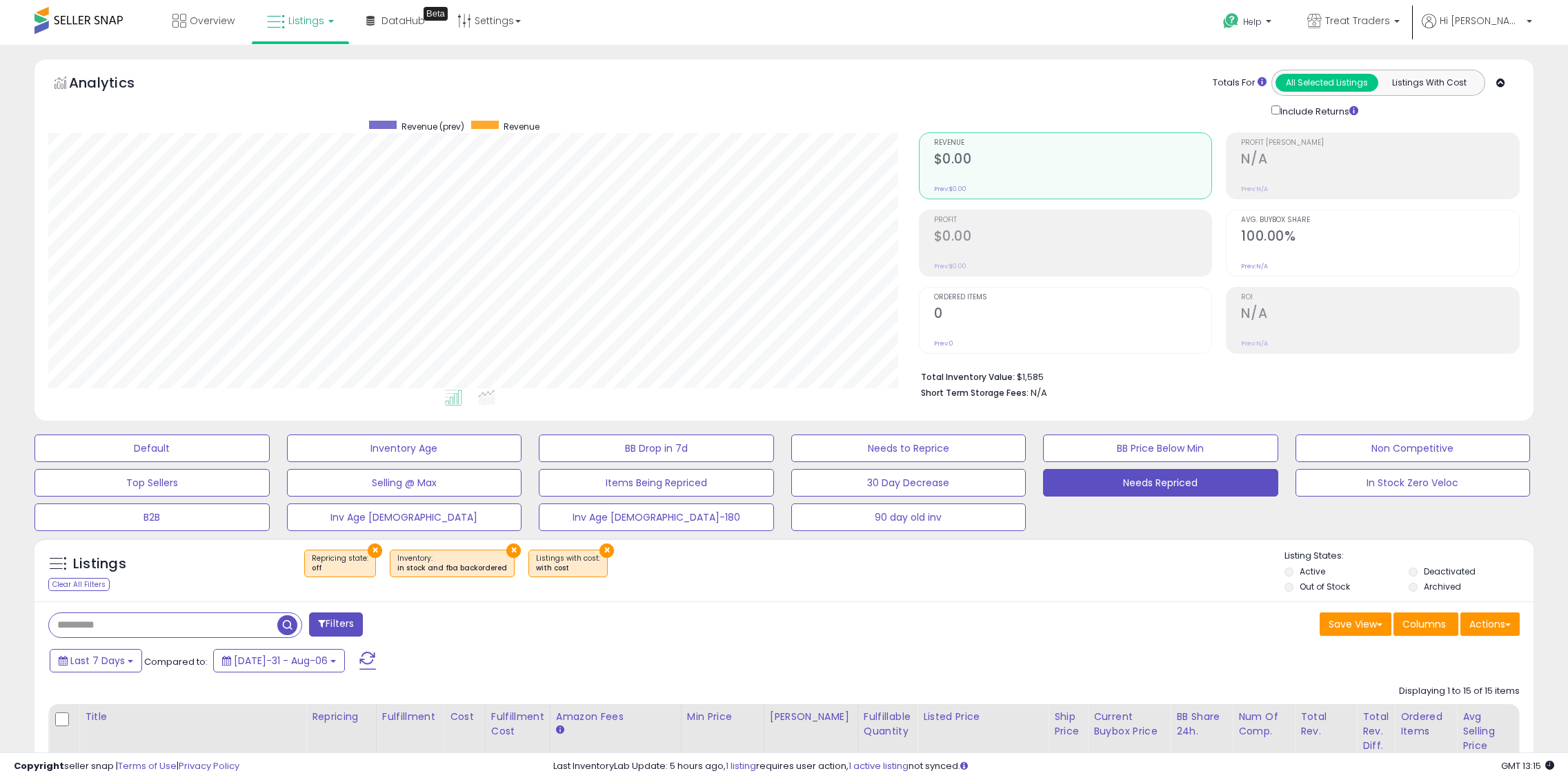
click at [360, 661] on span at bounding box center [368, 660] width 16 height 18
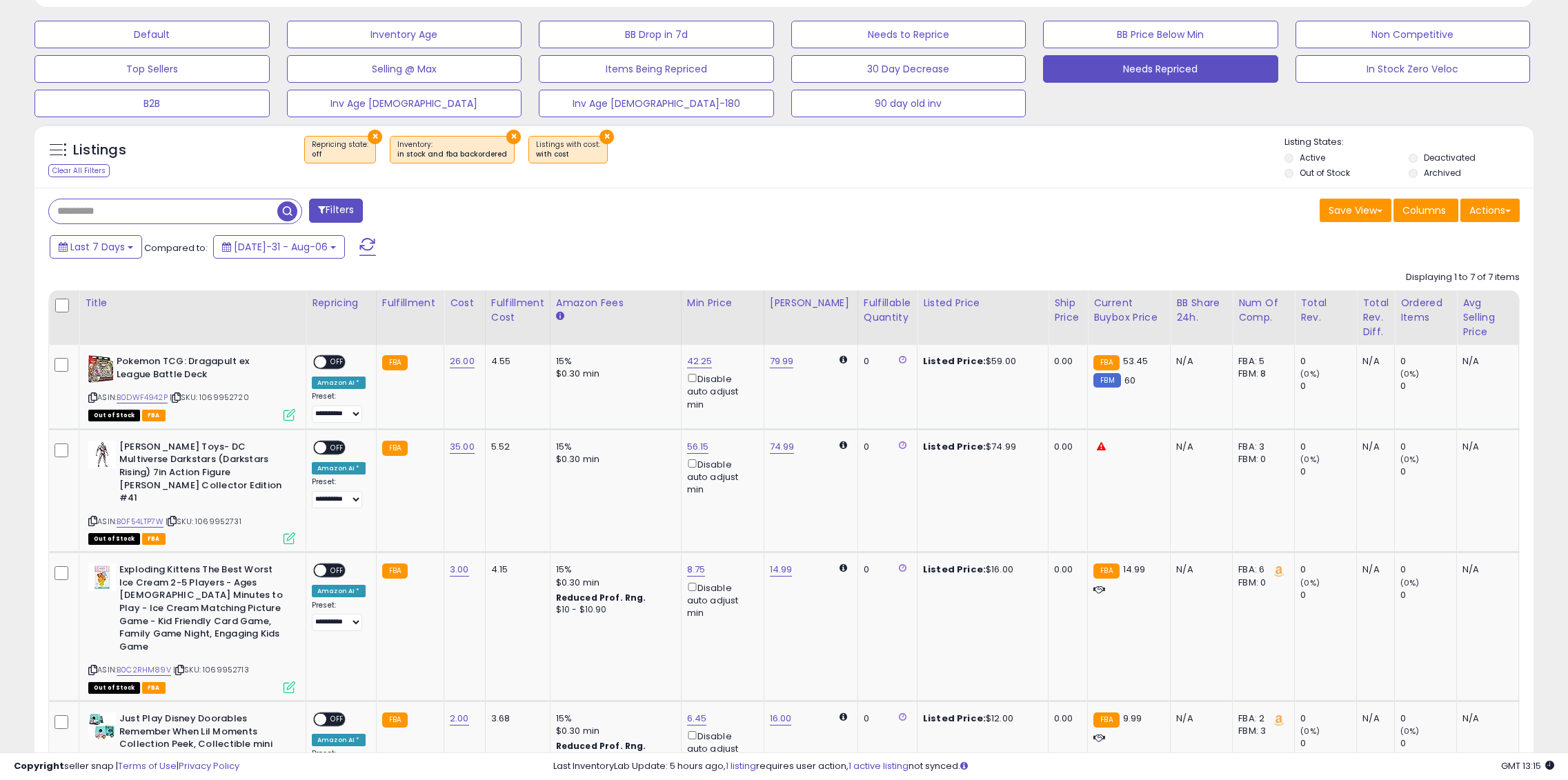
scroll to position [283, 870]
click at [336, 360] on span "OFF" at bounding box center [337, 362] width 22 height 12
click at [328, 448] on span "OFF" at bounding box center [337, 447] width 22 height 12
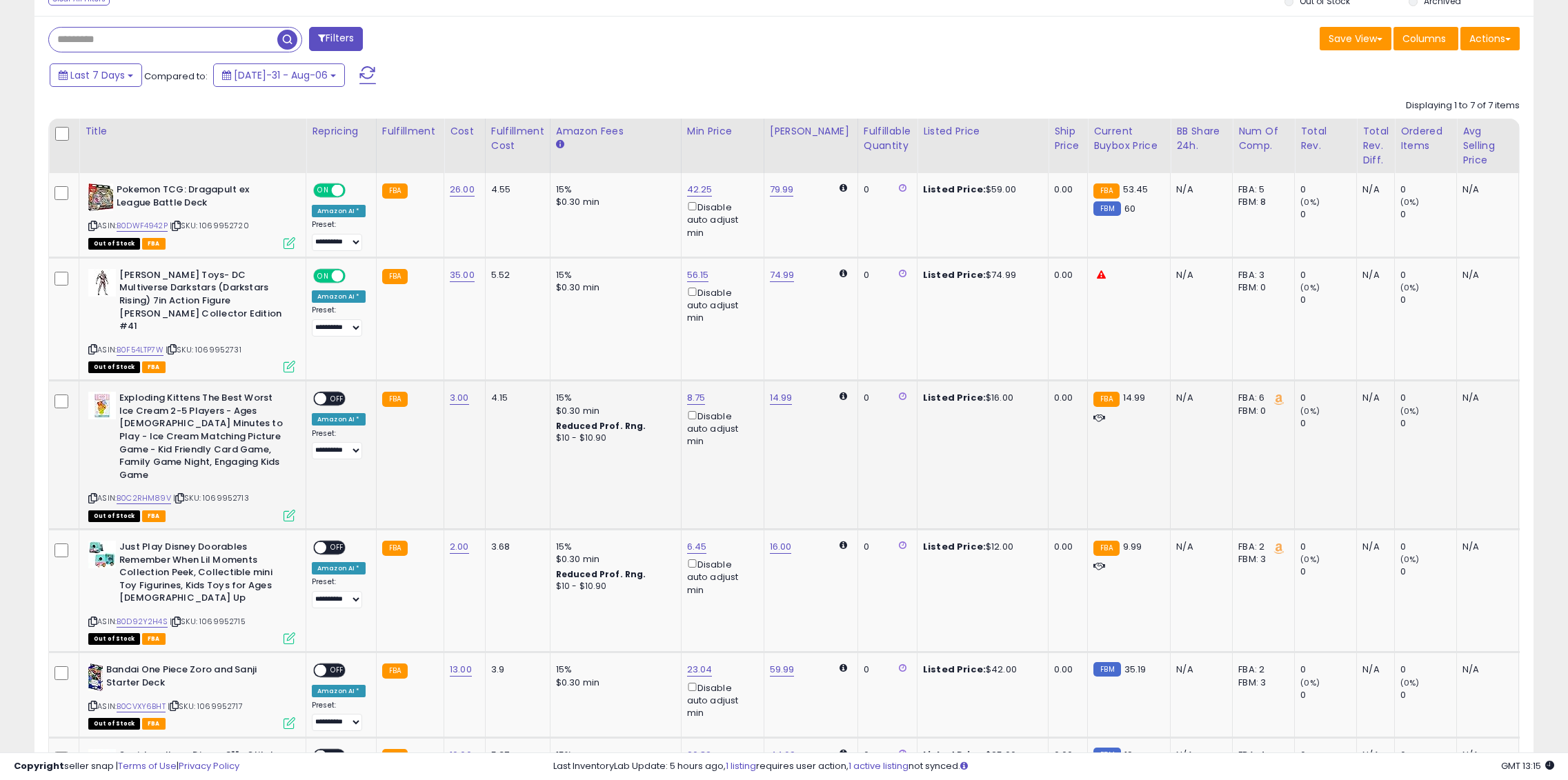
scroll to position [621, 0]
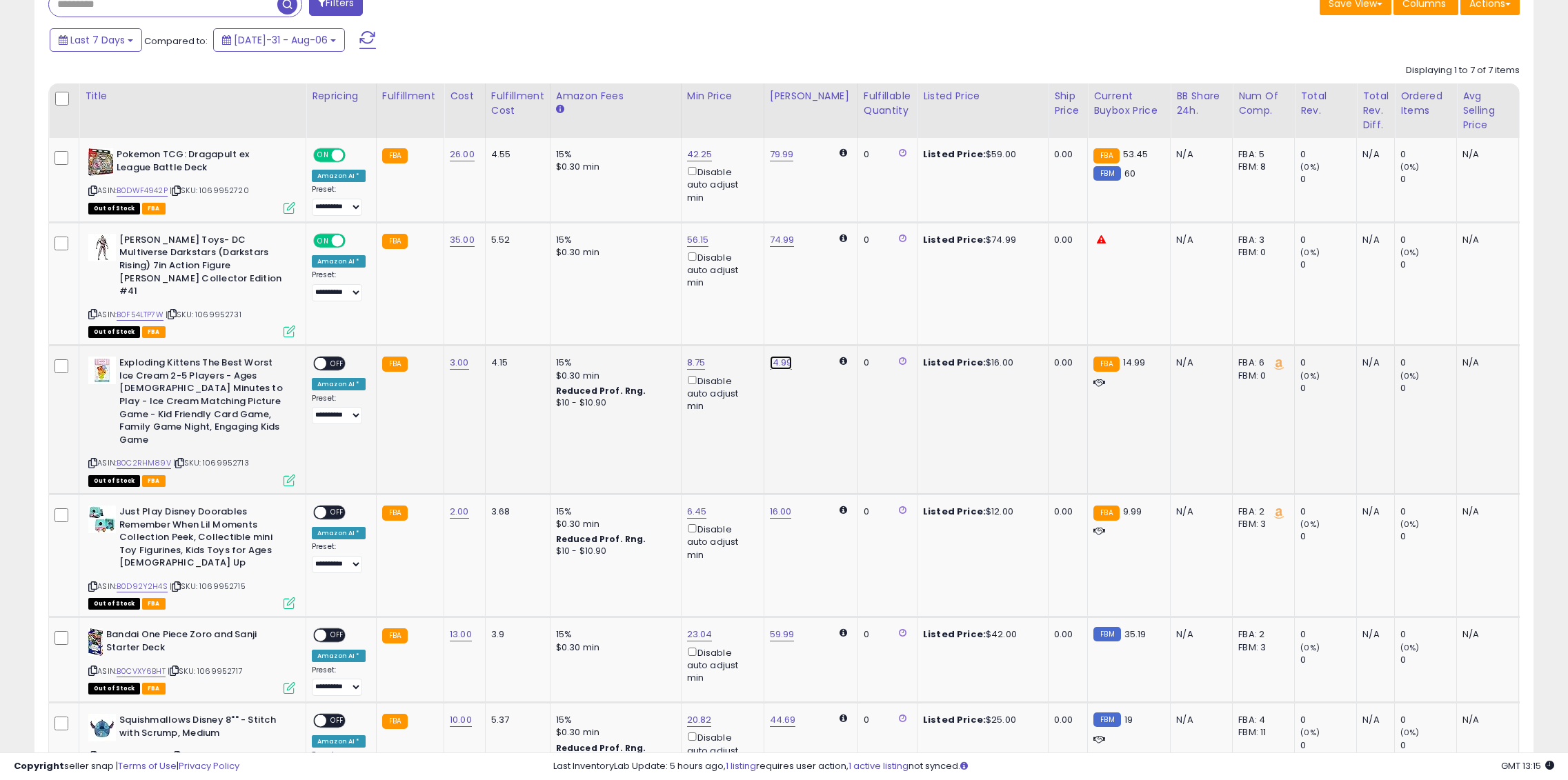
click at [780, 162] on link "14.99" at bounding box center [781, 154] width 24 height 13
click at [696, 304] on input "*****" at bounding box center [736, 303] width 123 height 23
type input "*****"
click at [819, 304] on icon "submit" at bounding box center [815, 300] width 8 height 8
click at [340, 358] on span "OFF" at bounding box center [337, 363] width 22 height 12
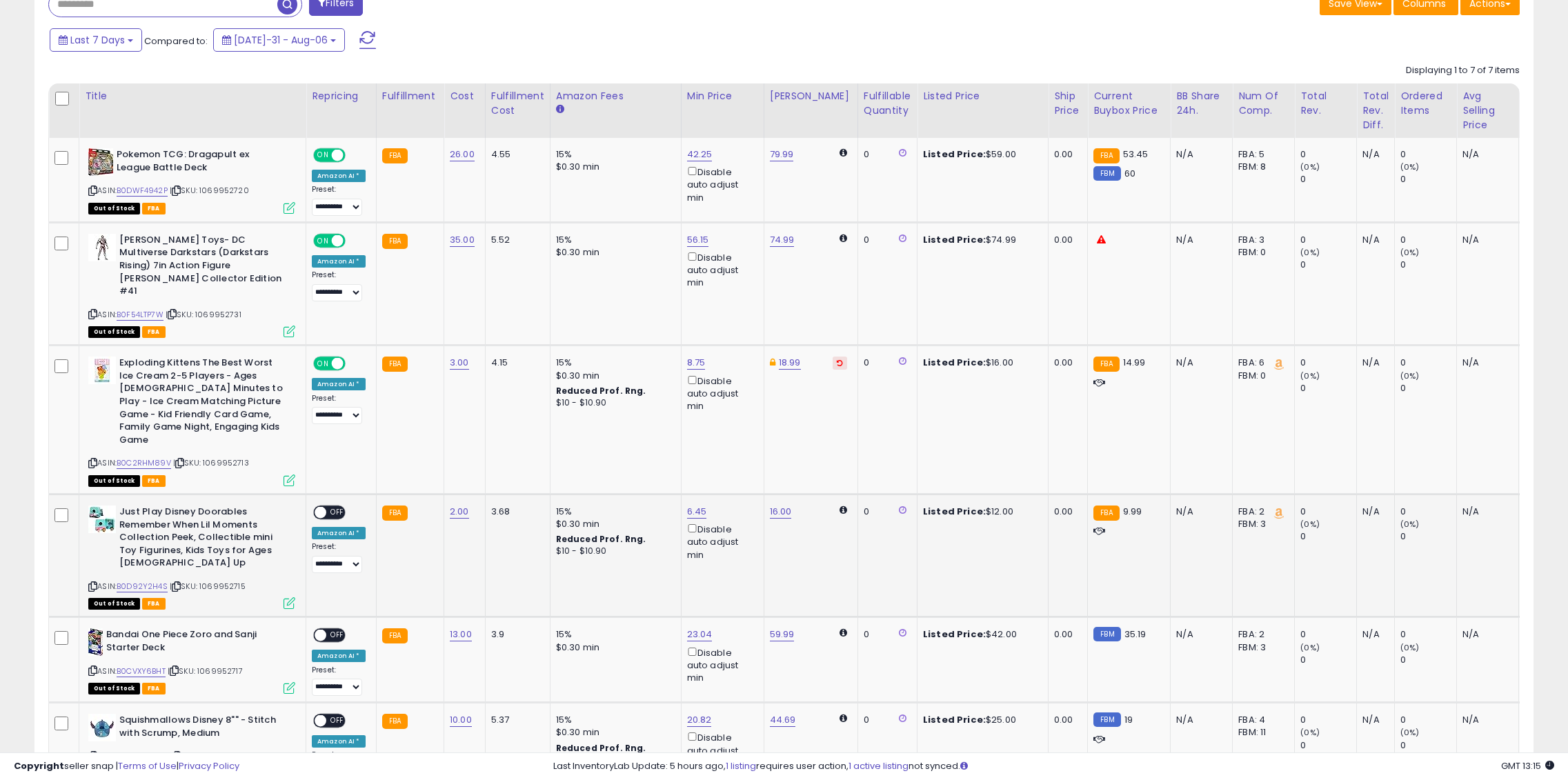
scroll to position [689, 0]
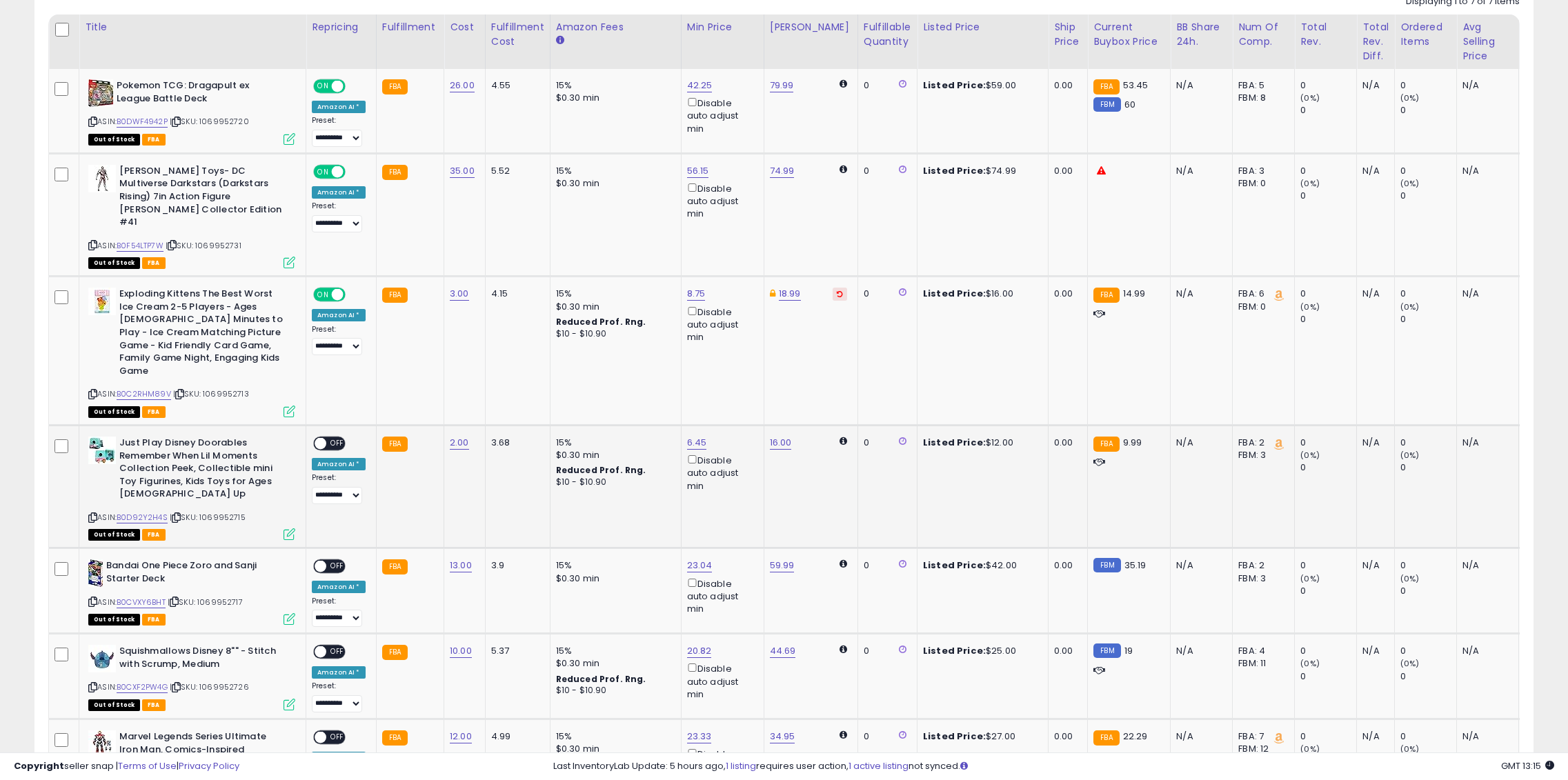
click at [334, 438] on span "OFF" at bounding box center [337, 443] width 22 height 12
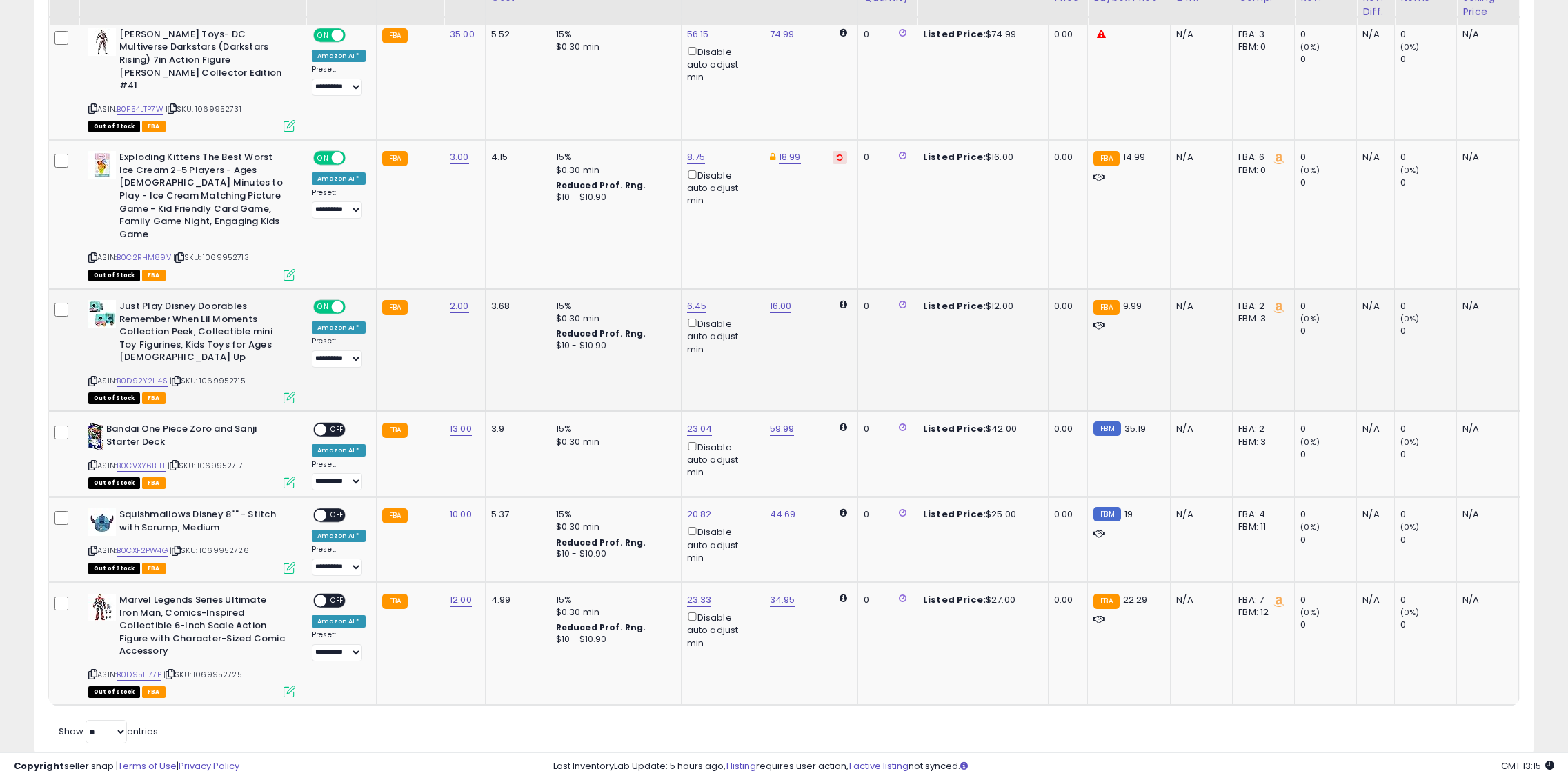
scroll to position [828, 0]
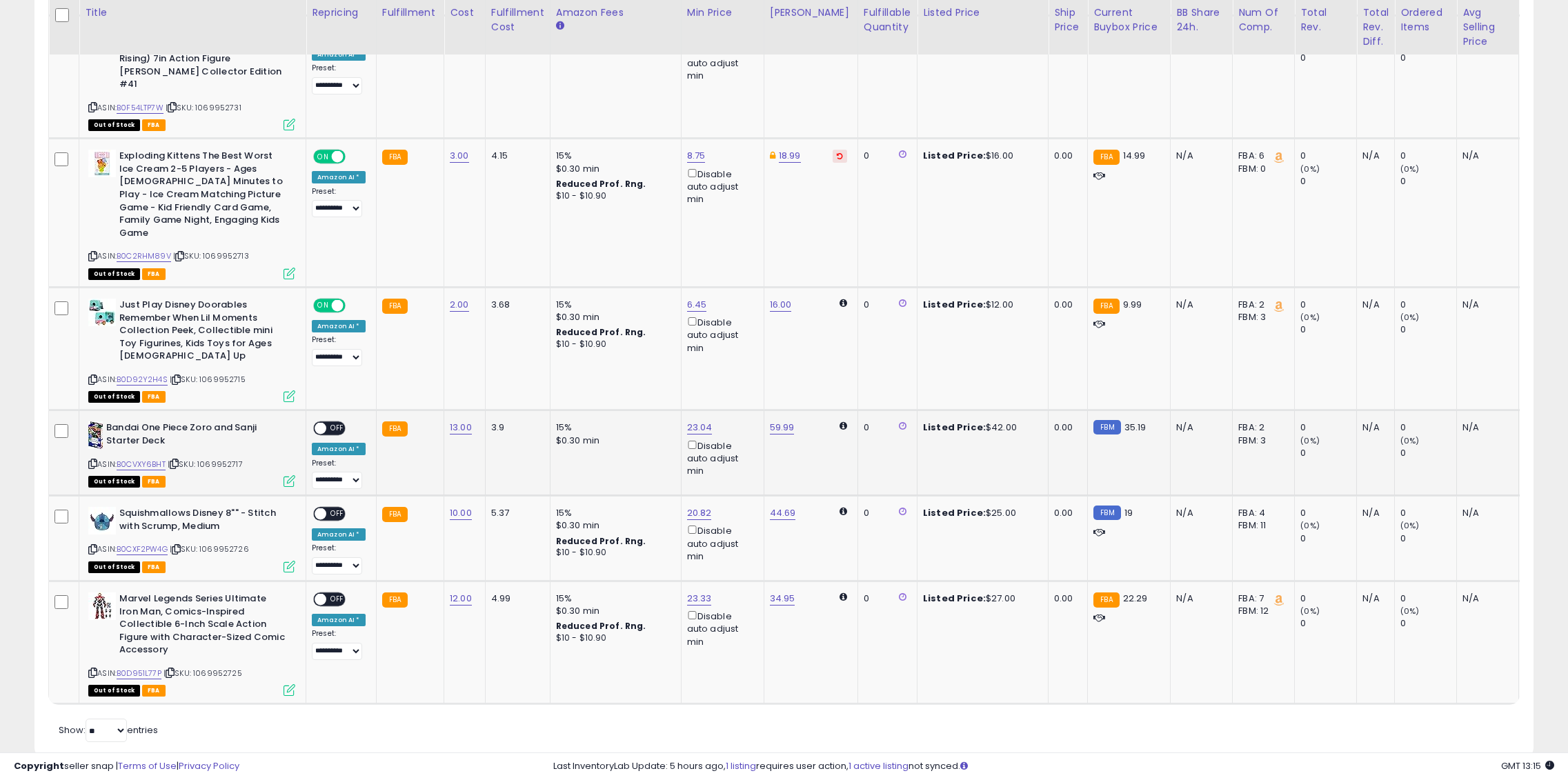
click at [334, 422] on span "OFF" at bounding box center [337, 428] width 22 height 12
click at [336, 509] on span "OFF" at bounding box center [337, 514] width 22 height 12
click at [327, 594] on span "OFF" at bounding box center [337, 599] width 22 height 12
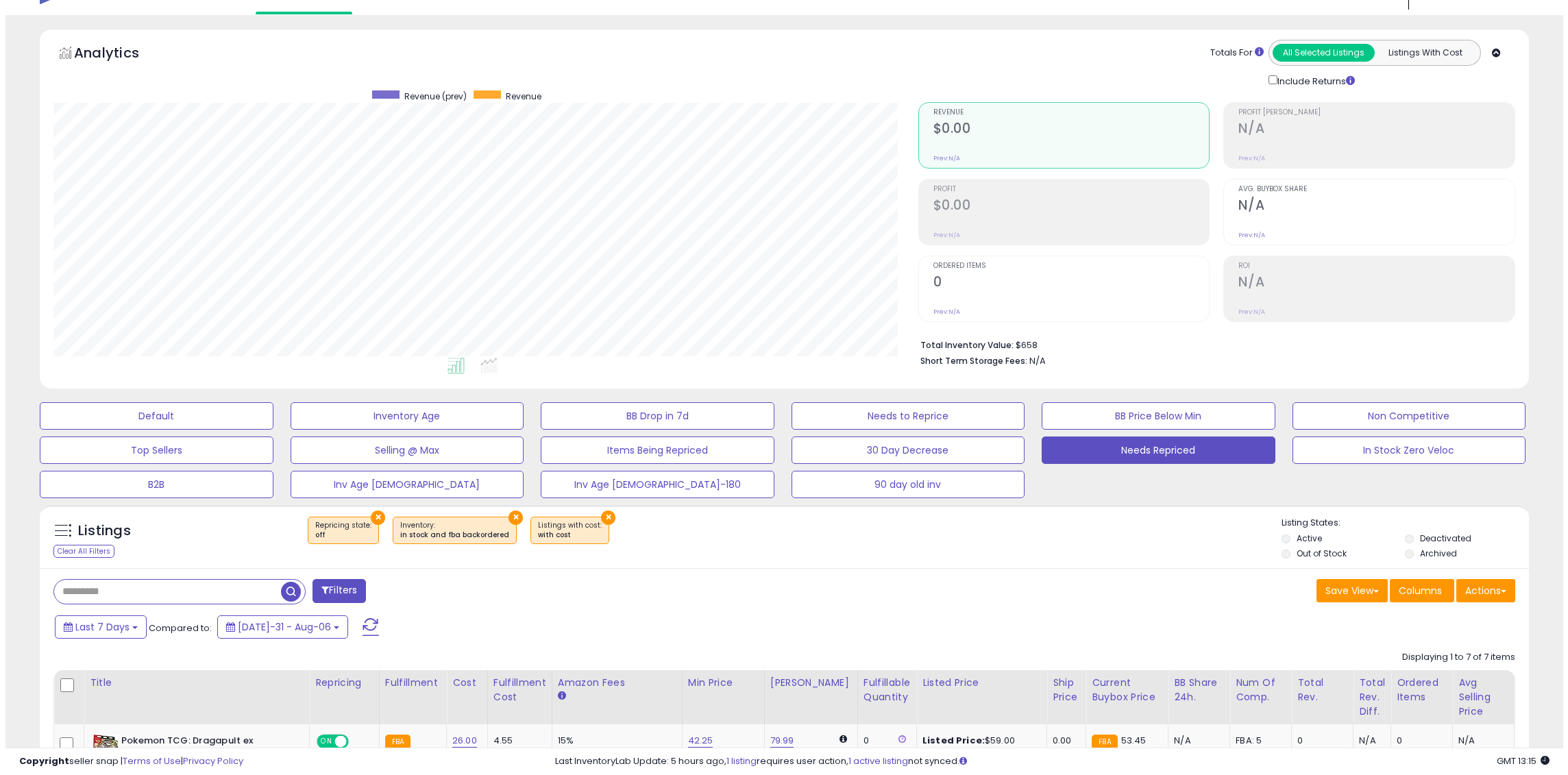
scroll to position [0, 0]
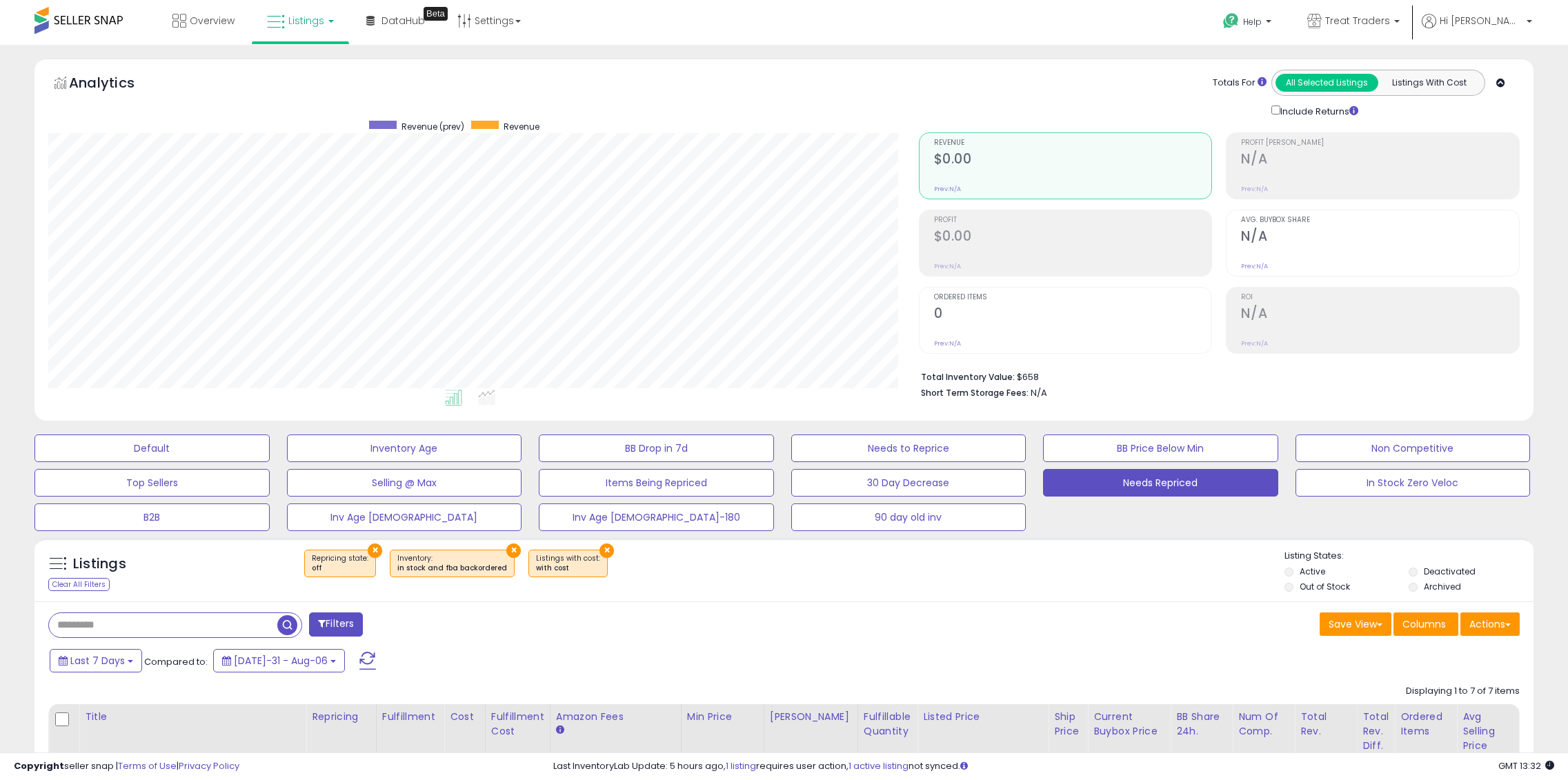
click at [360, 658] on span at bounding box center [368, 660] width 16 height 18
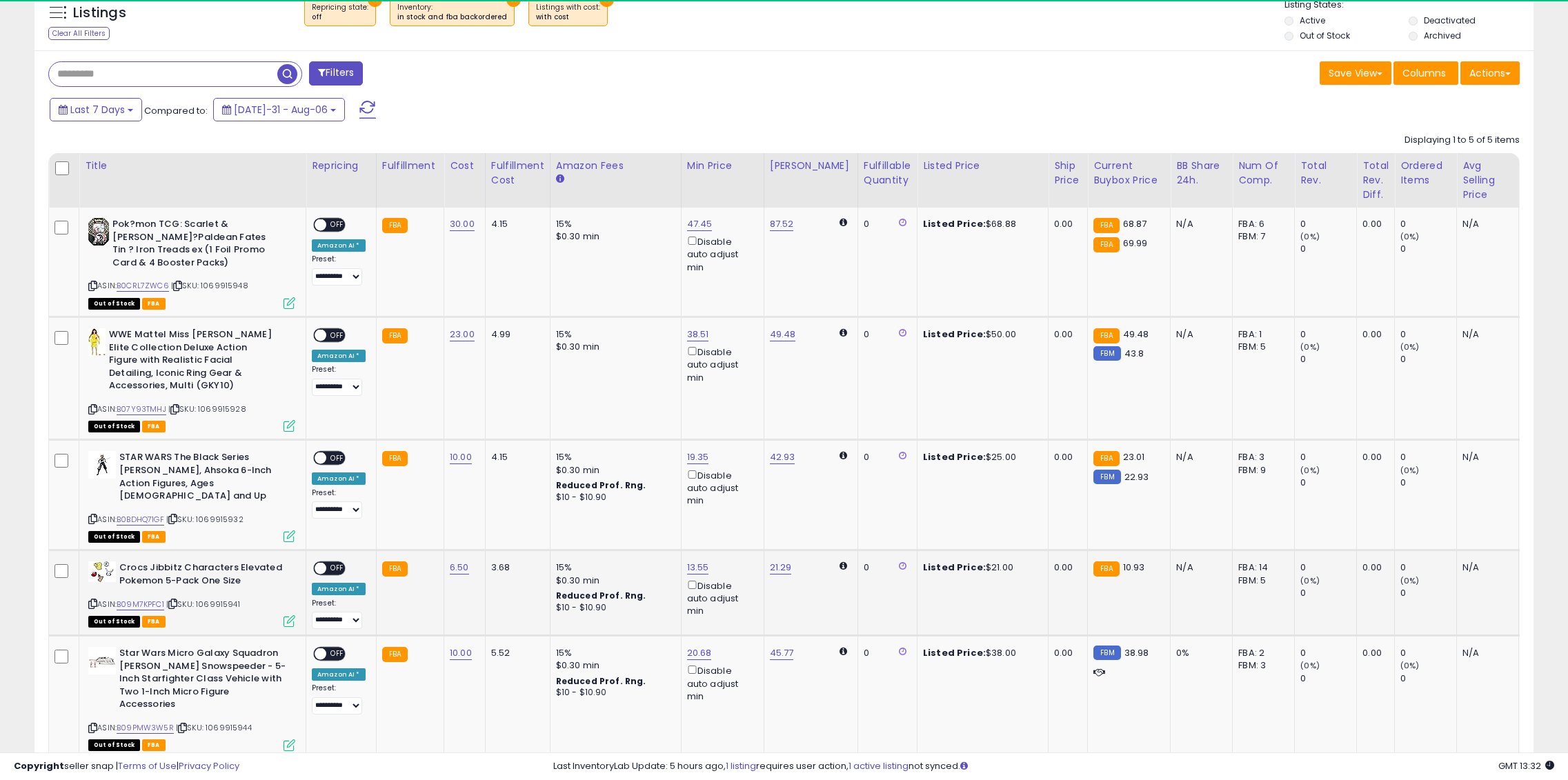
scroll to position [283, 870]
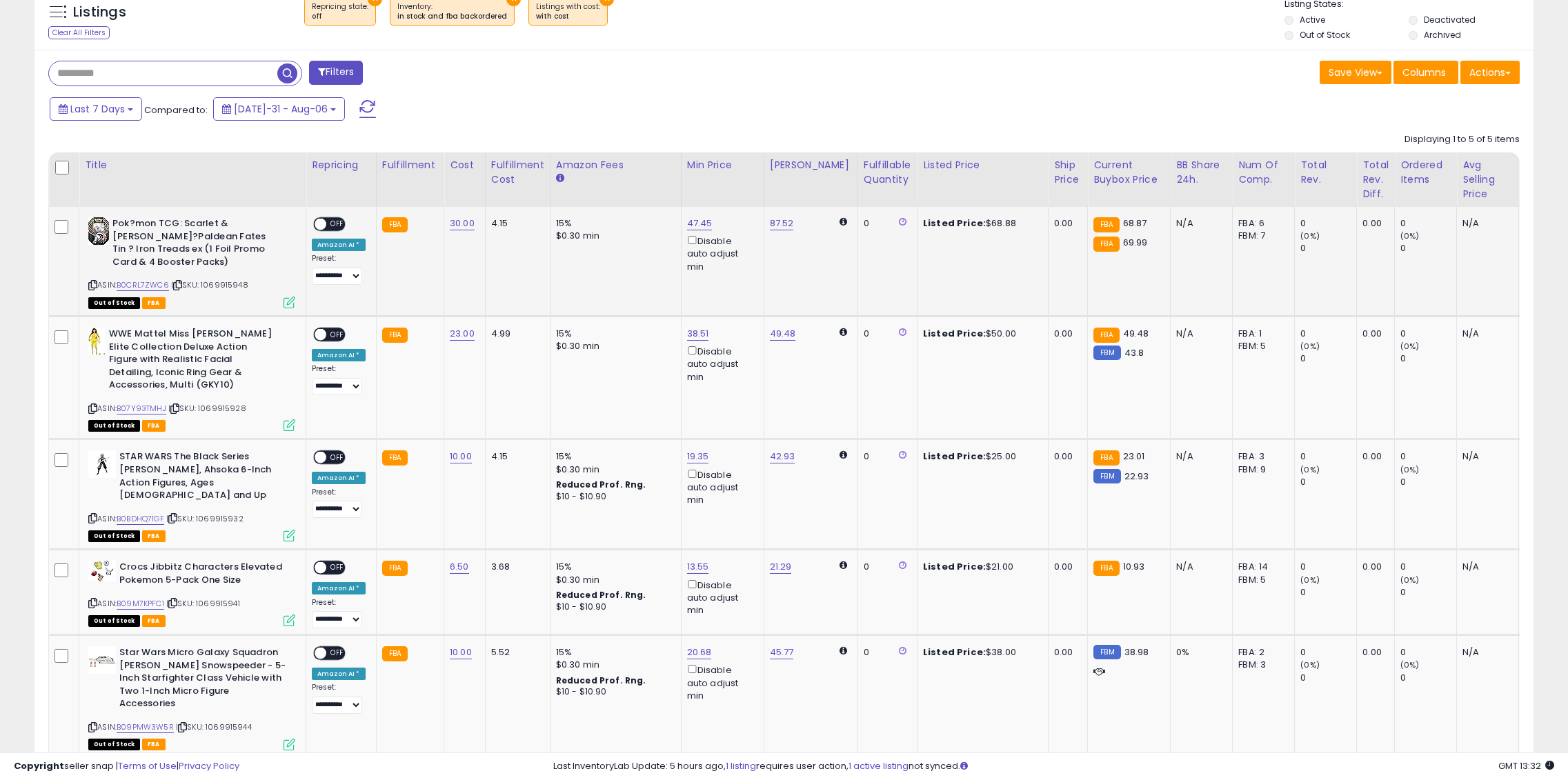
click at [336, 222] on span "OFF" at bounding box center [337, 224] width 22 height 12
click at [330, 333] on span "OFF" at bounding box center [337, 334] width 22 height 12
click at [770, 230] on link "49.48" at bounding box center [781, 223] width 24 height 13
click at [684, 288] on input "*****" at bounding box center [738, 286] width 123 height 23
type input "*****"
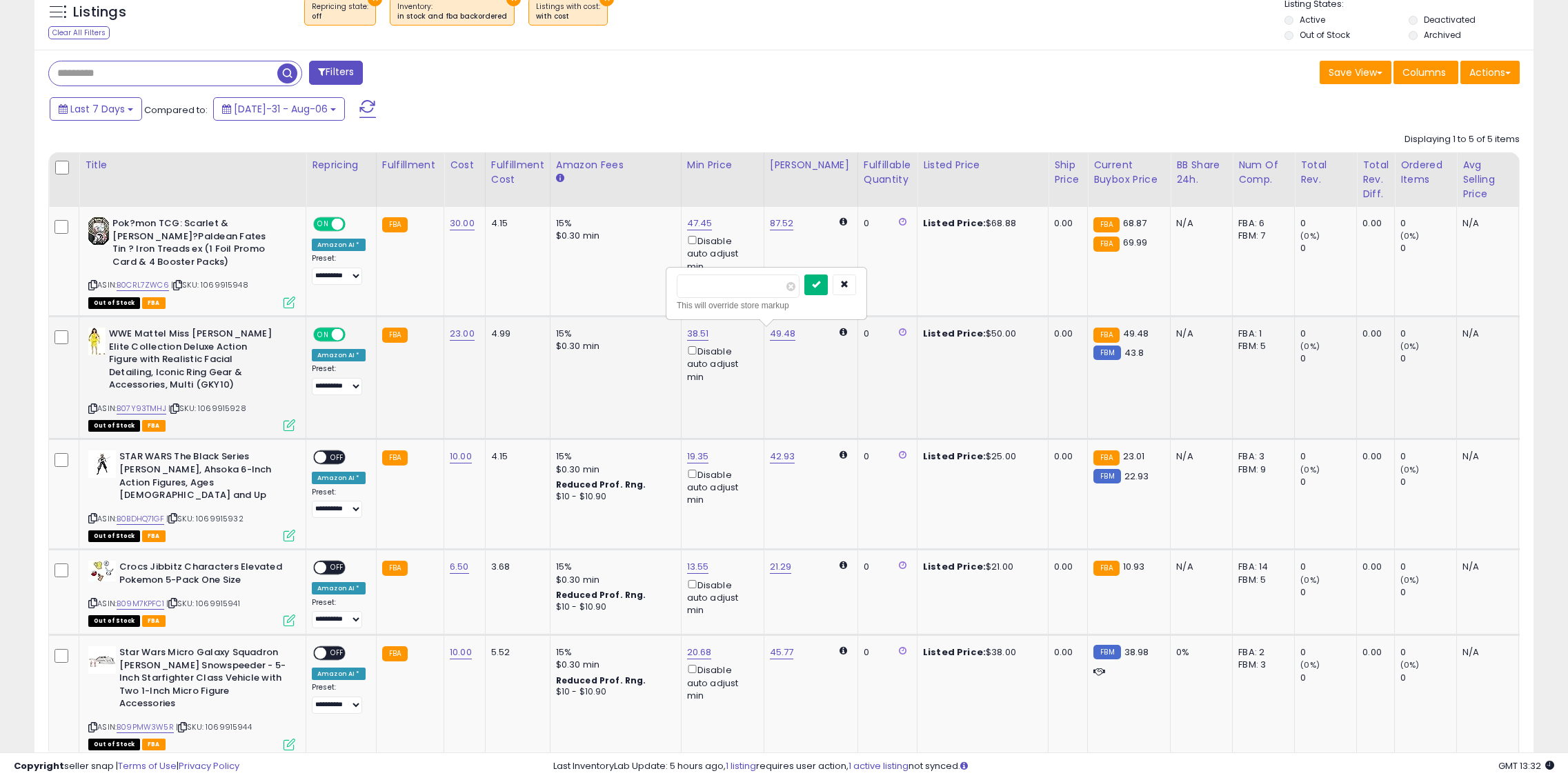
click at [828, 294] on button "submit" at bounding box center [816, 284] width 23 height 21
click at [337, 460] on span "OFF" at bounding box center [337, 457] width 22 height 12
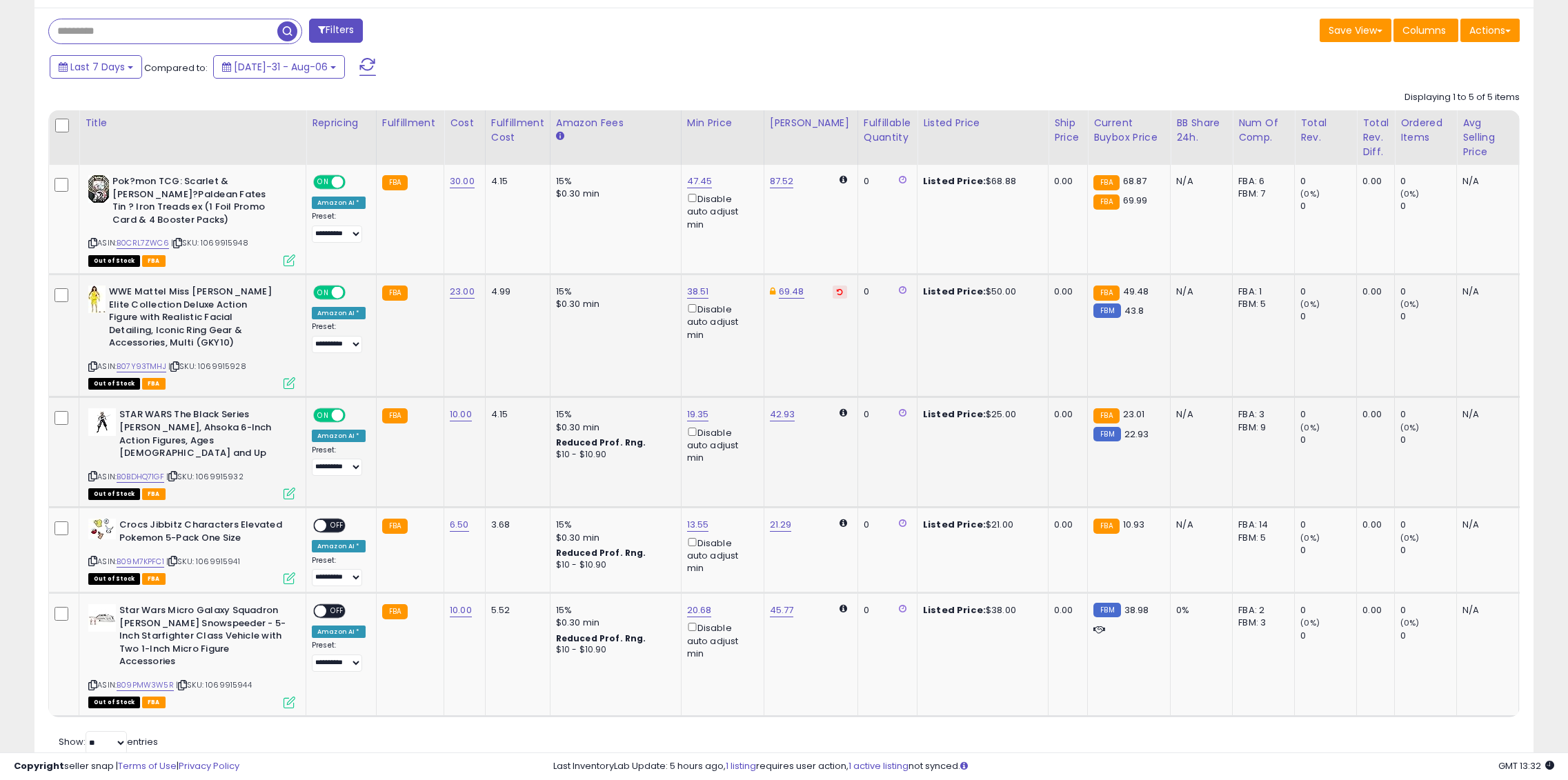
scroll to position [634, 0]
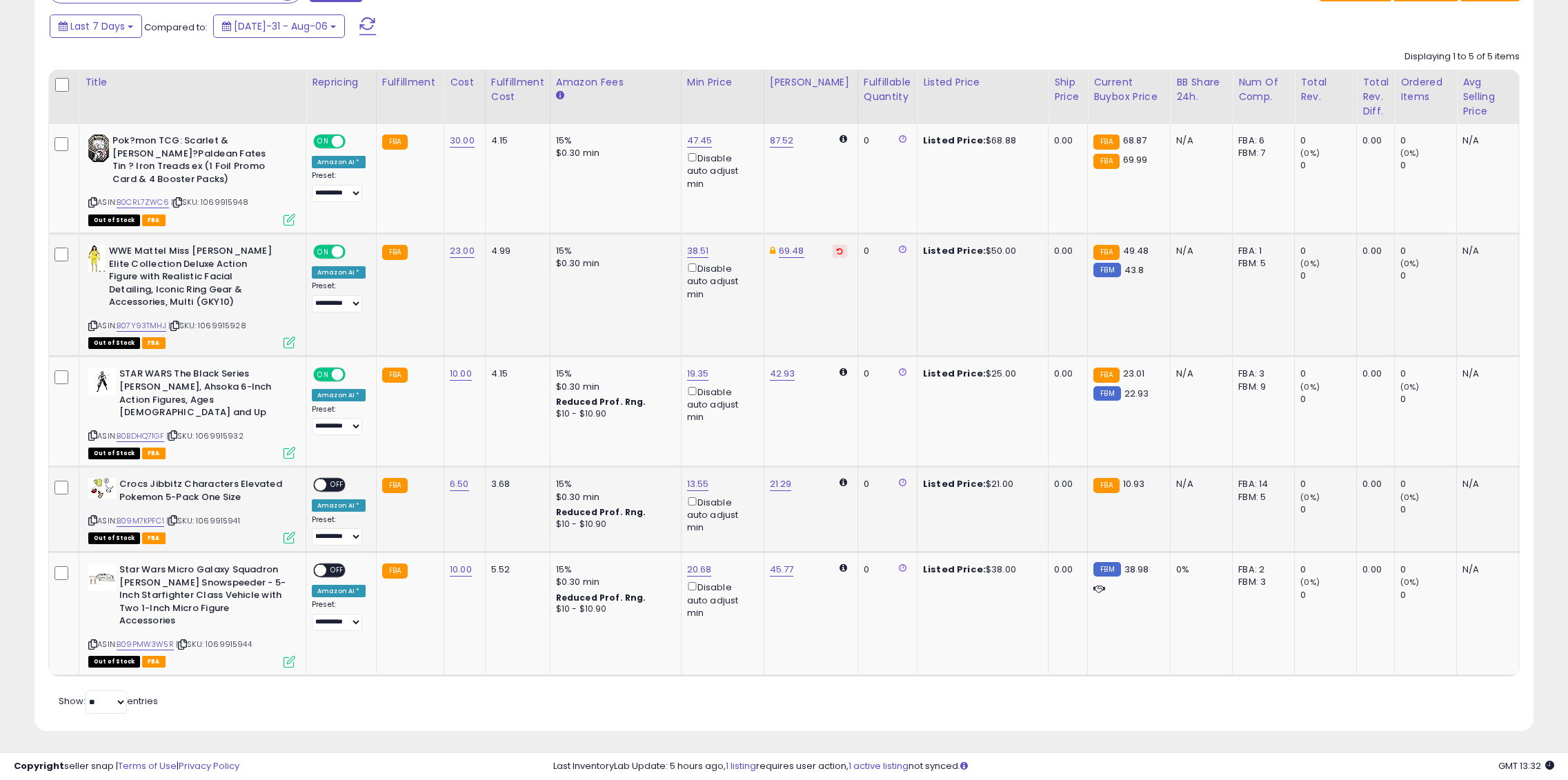
click at [333, 479] on span "OFF" at bounding box center [337, 484] width 22 height 12
click at [335, 565] on span "OFF" at bounding box center [337, 571] width 22 height 12
click at [1008, 22] on div "Last 7 Days Compared to: Jul-31 - Aug-06" at bounding box center [598, 28] width 1104 height 31
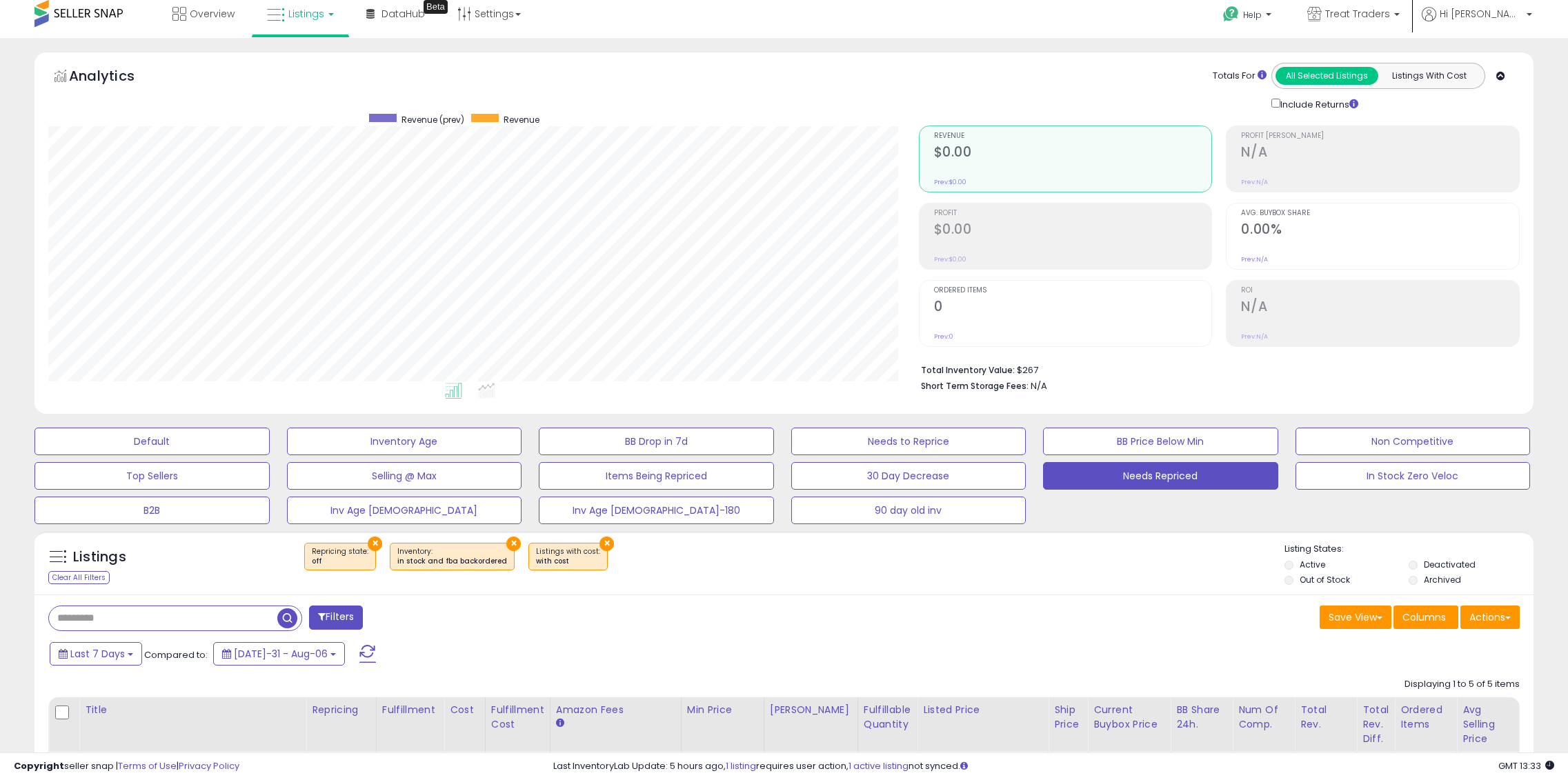
scroll to position [0, 0]
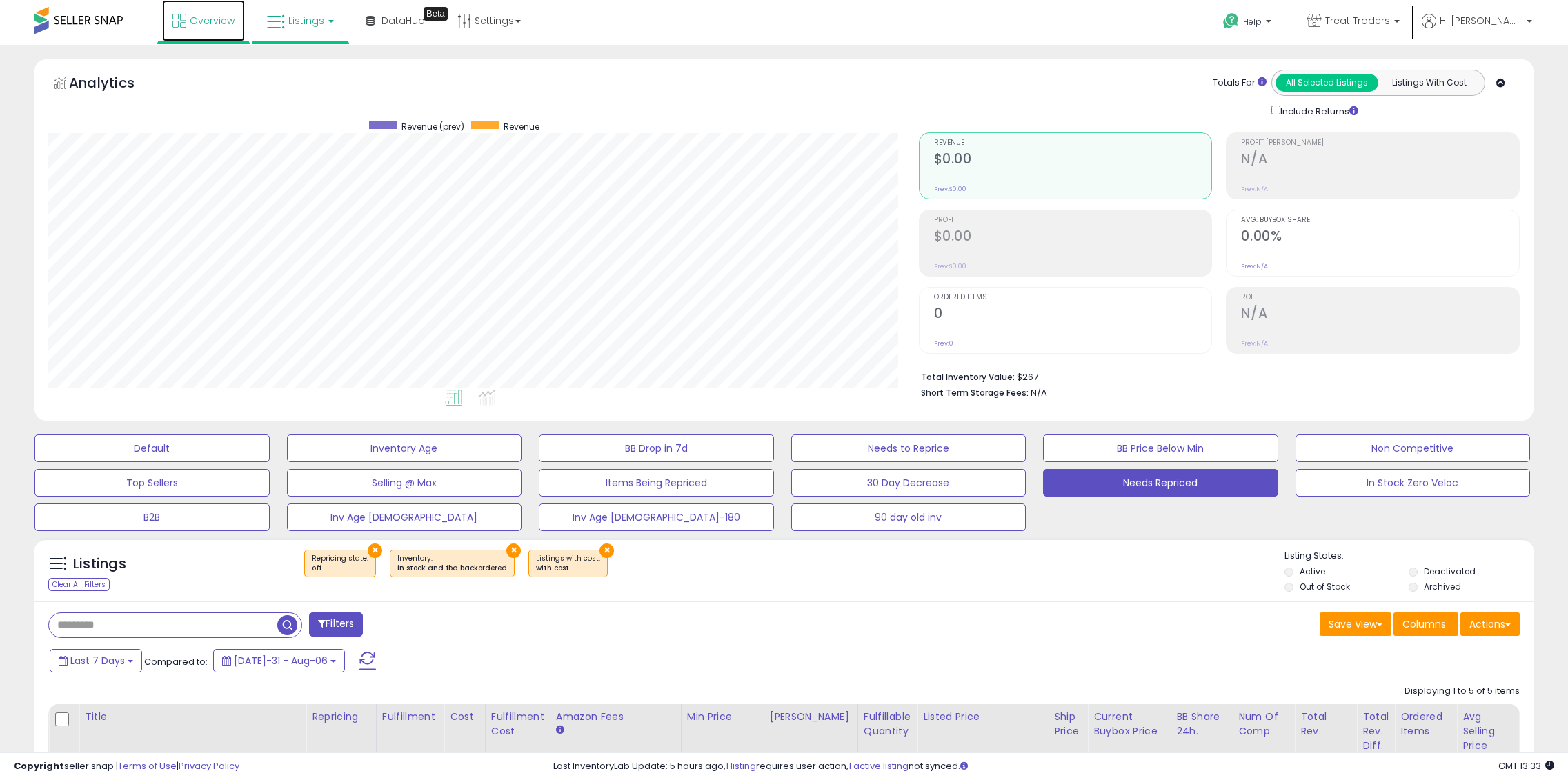
click at [195, 31] on link "Overview" at bounding box center [203, 21] width 83 height 41
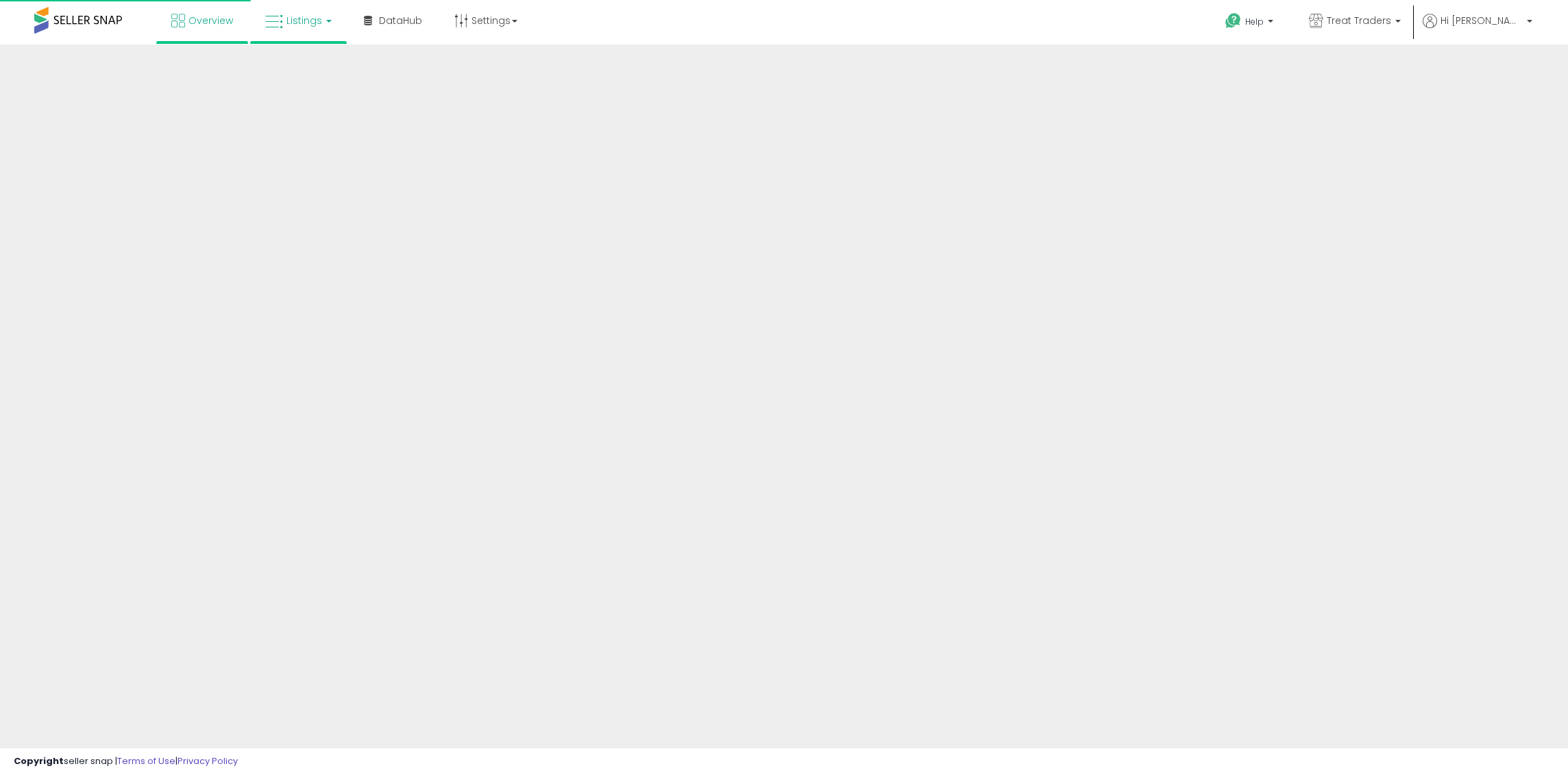
click at [297, 36] on link "Listings" at bounding box center [297, 21] width 87 height 41
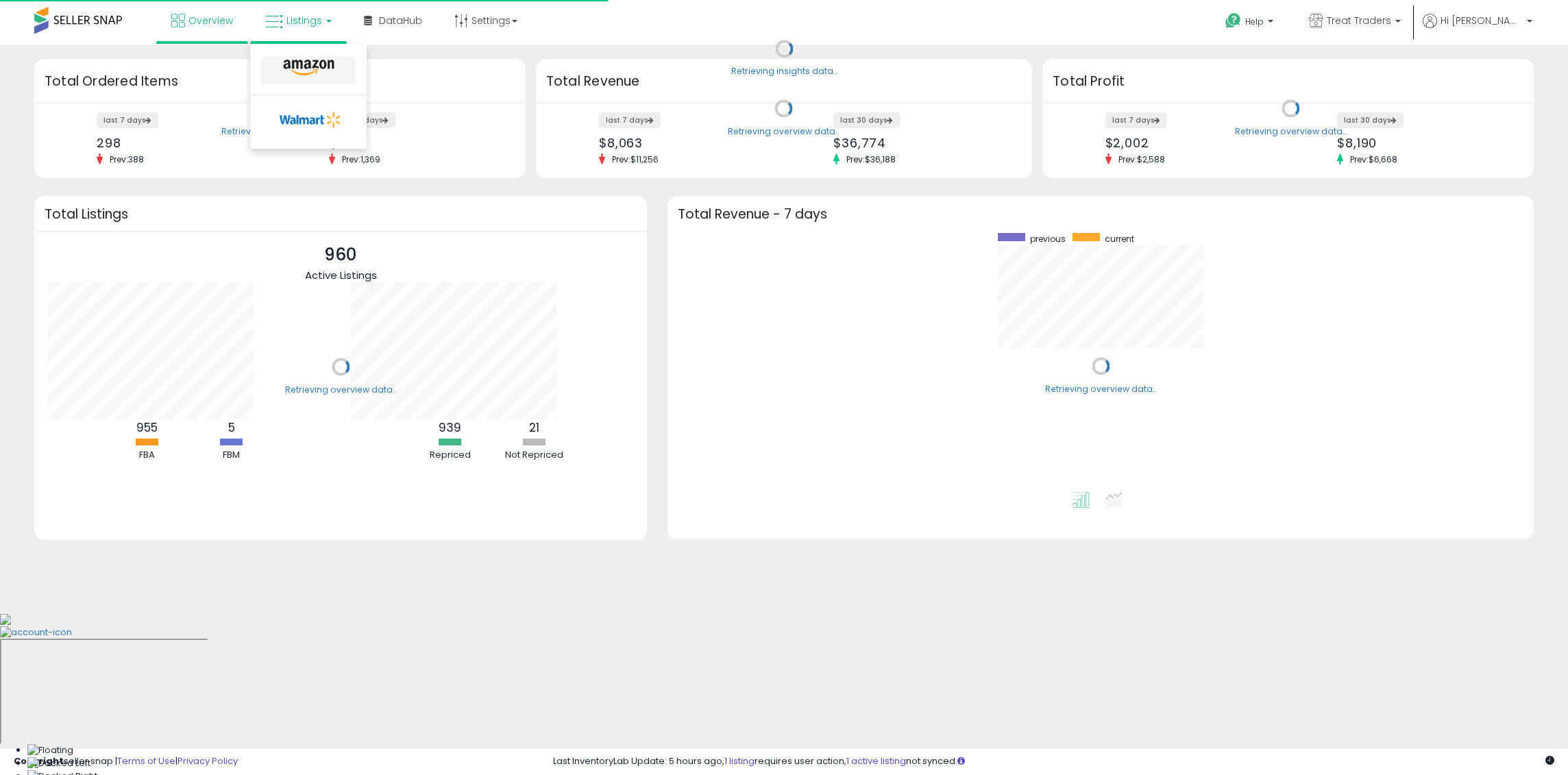
scroll to position [259, 838]
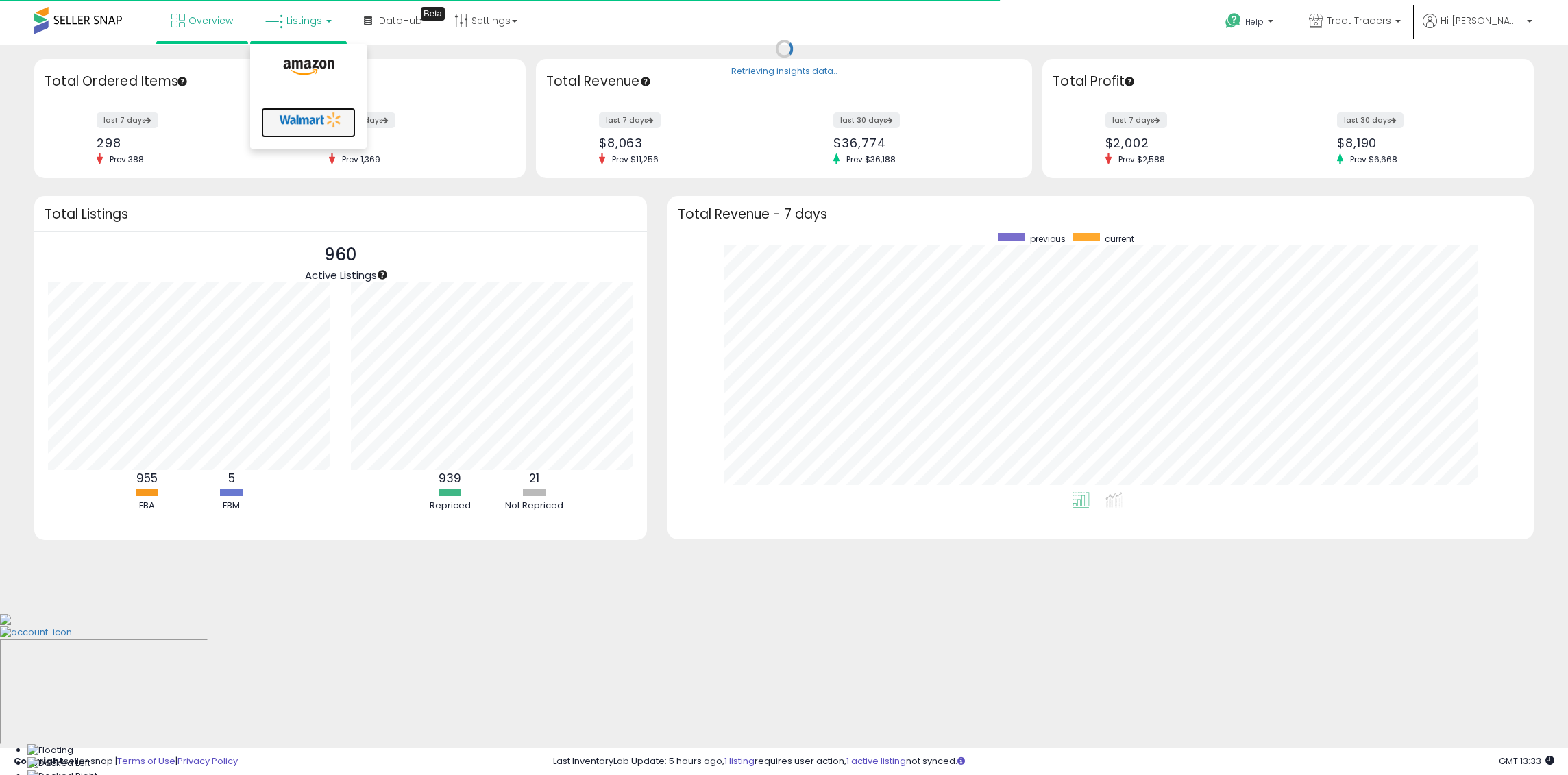
click at [296, 111] on icon at bounding box center [311, 120] width 72 height 21
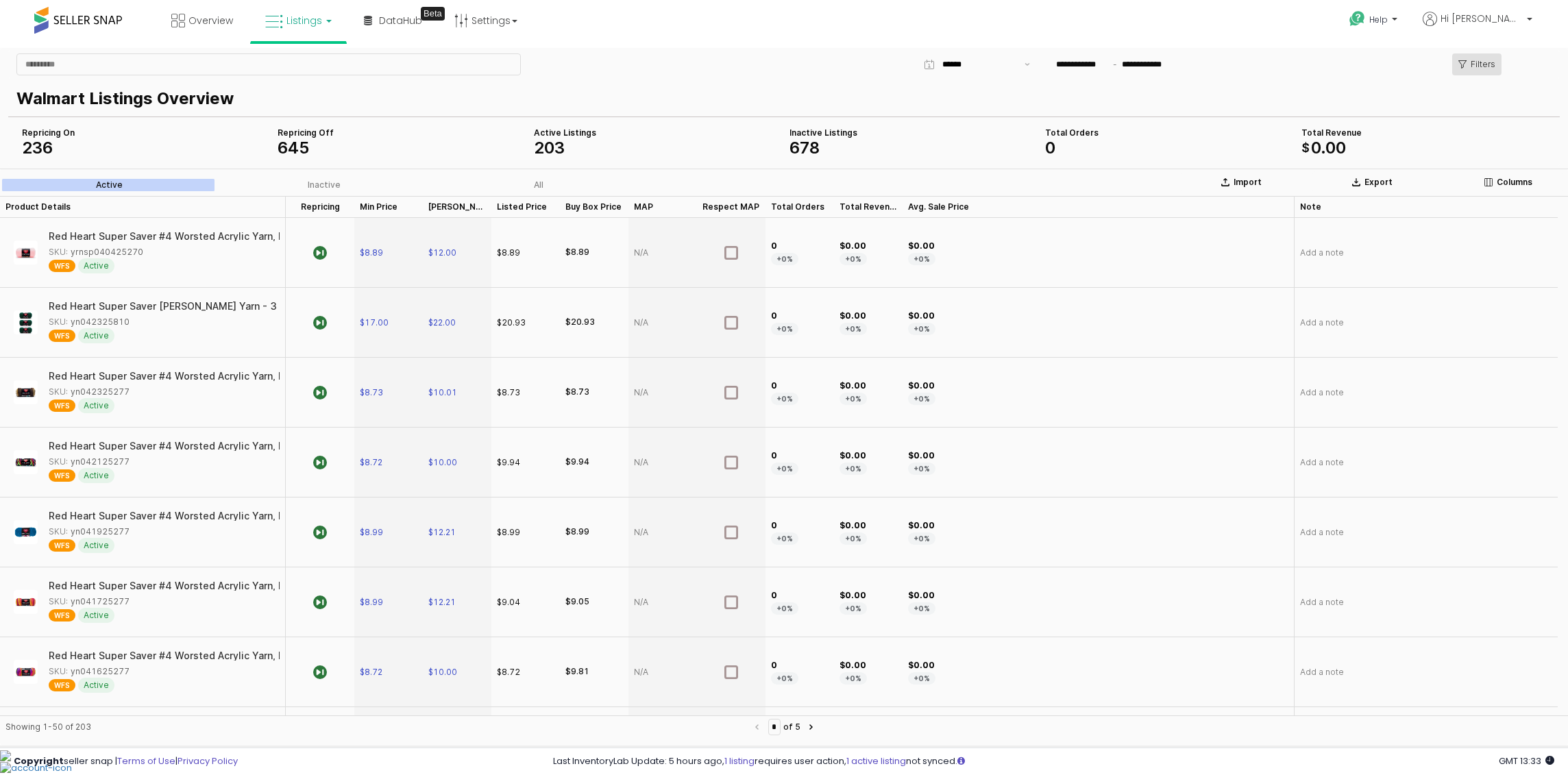
click at [1495, 66] on button "Filters" at bounding box center [1476, 64] width 49 height 22
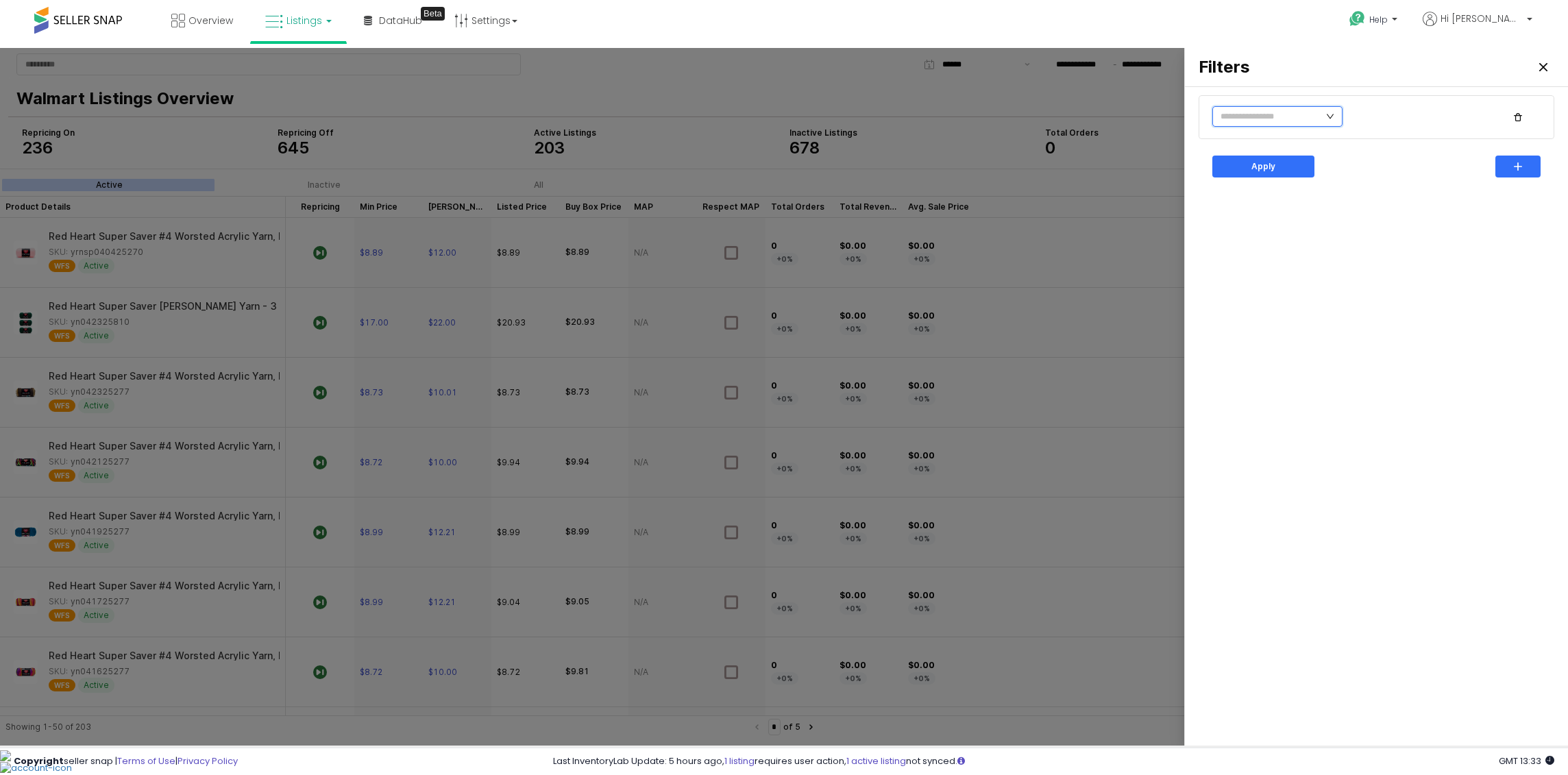
click at [1255, 121] on input "text" at bounding box center [1278, 116] width 130 height 21
click at [1333, 169] on li "No" at bounding box center [1342, 165] width 75 height 22
click at [1279, 165] on div "Apply" at bounding box center [1263, 166] width 90 height 21
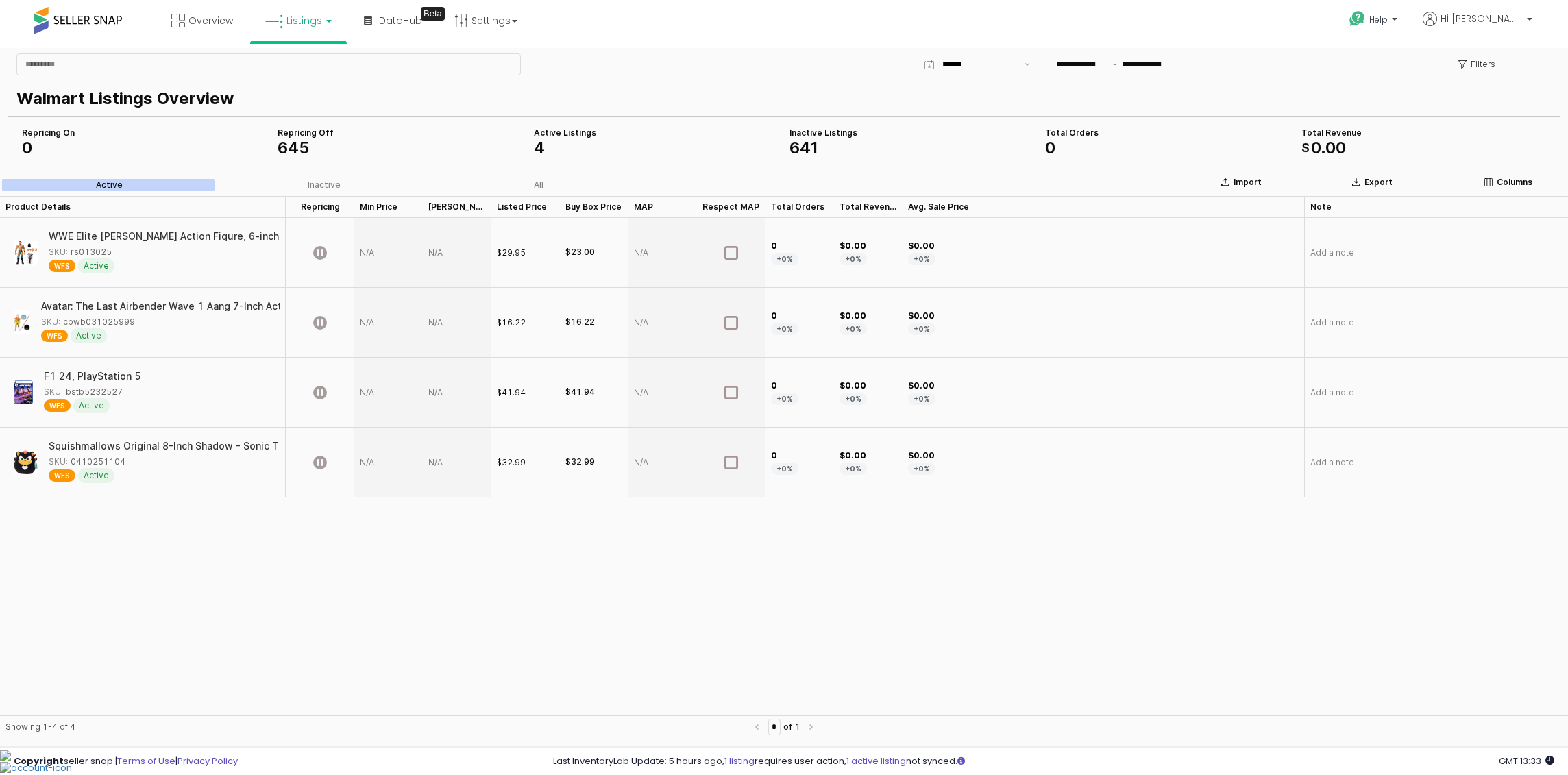
click at [382, 246] on div "App Frame" at bounding box center [388, 253] width 69 height 70
click at [376, 251] on div "App Frame" at bounding box center [388, 253] width 69 height 70
type input "**"
click at [321, 252] on icon "App Frame" at bounding box center [320, 253] width 13 height 13
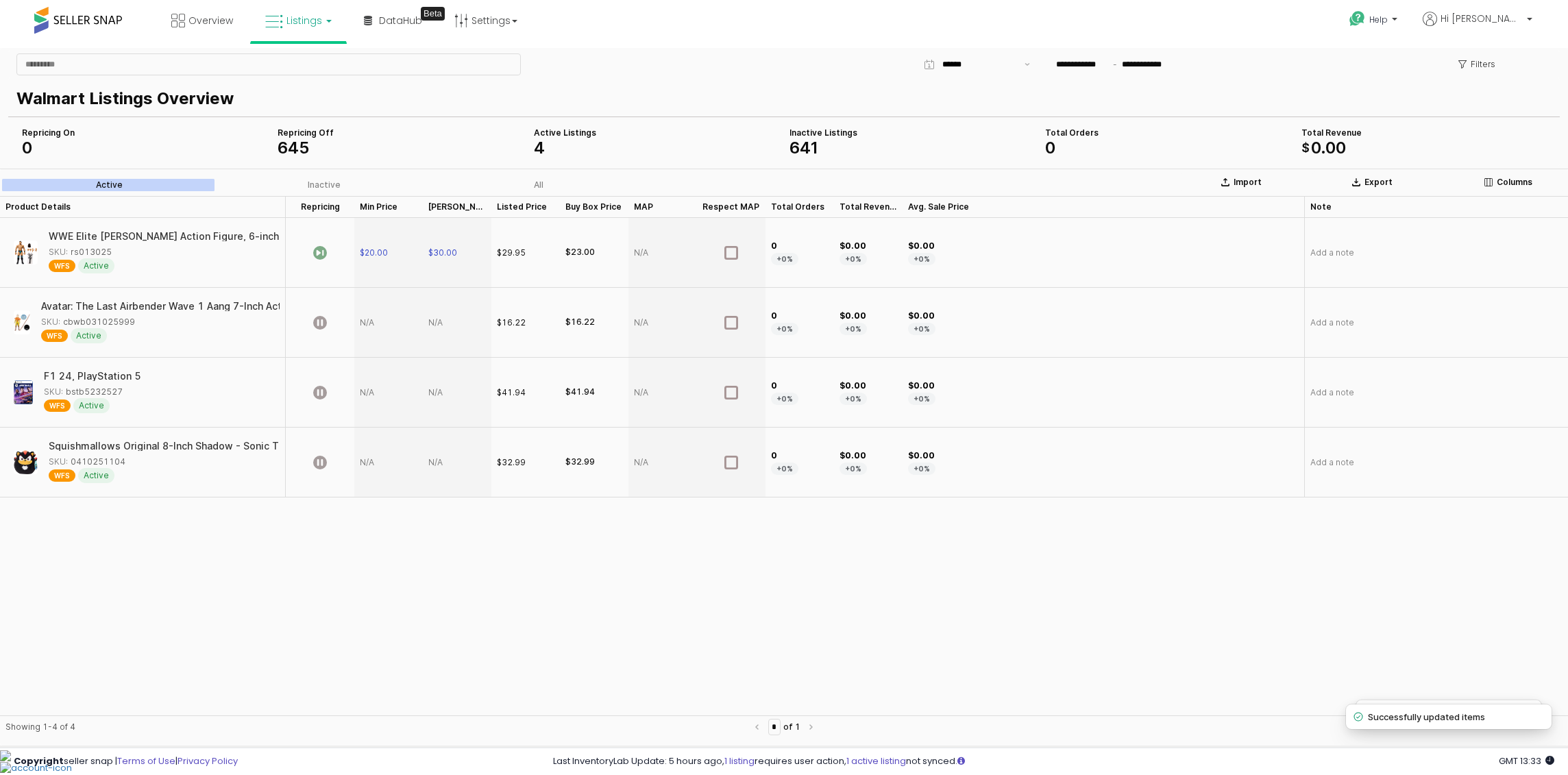
click at [374, 326] on div "App Frame" at bounding box center [388, 322] width 69 height 70
type input "**"
click at [322, 322] on icon "App Frame" at bounding box center [320, 322] width 13 height 13
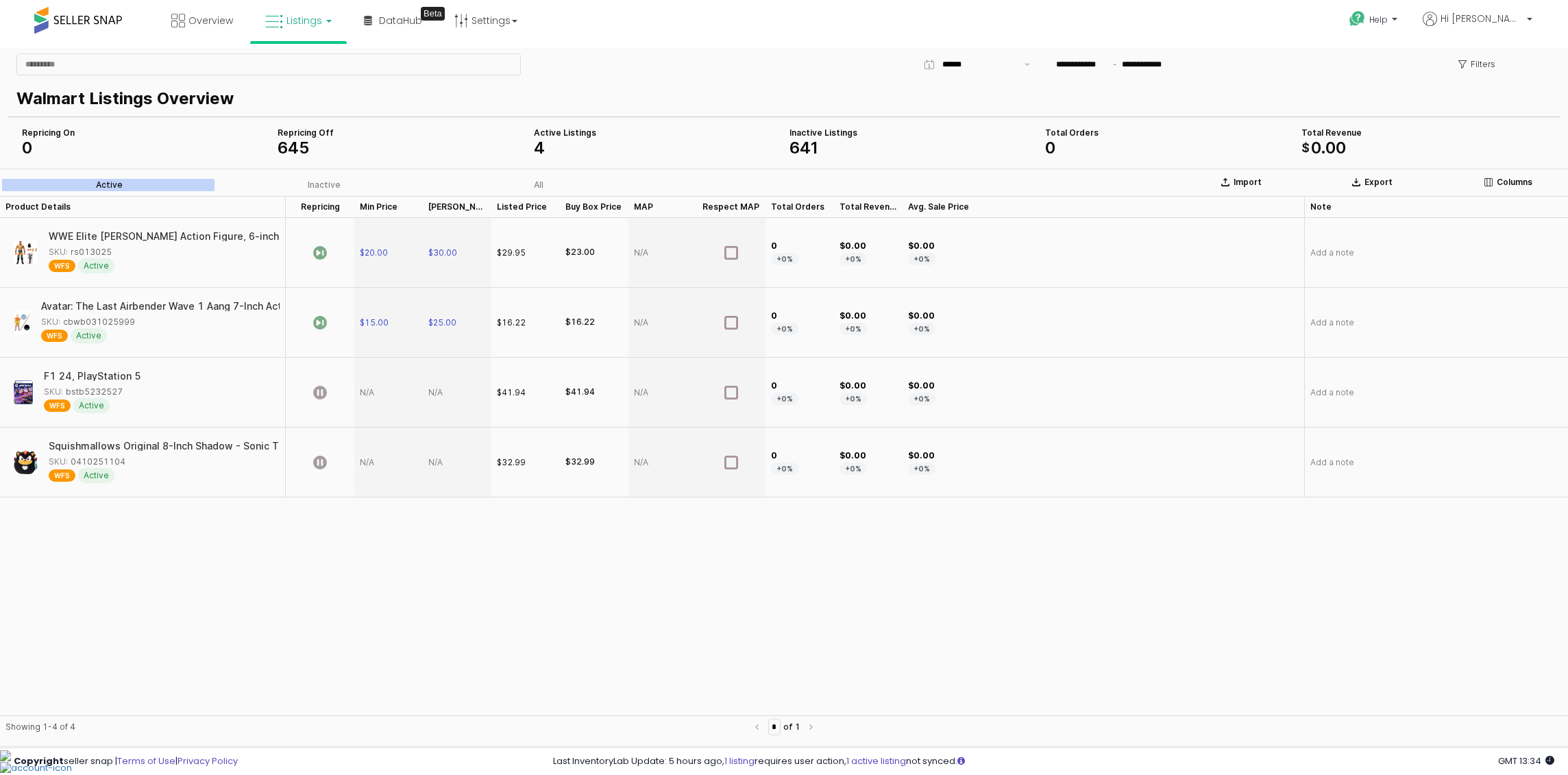
click at [374, 394] on div "App Frame" at bounding box center [388, 393] width 69 height 70
type input "**"
click at [319, 393] on icon "App Frame" at bounding box center [320, 392] width 13 height 13
click at [375, 466] on div "App Frame" at bounding box center [388, 462] width 69 height 70
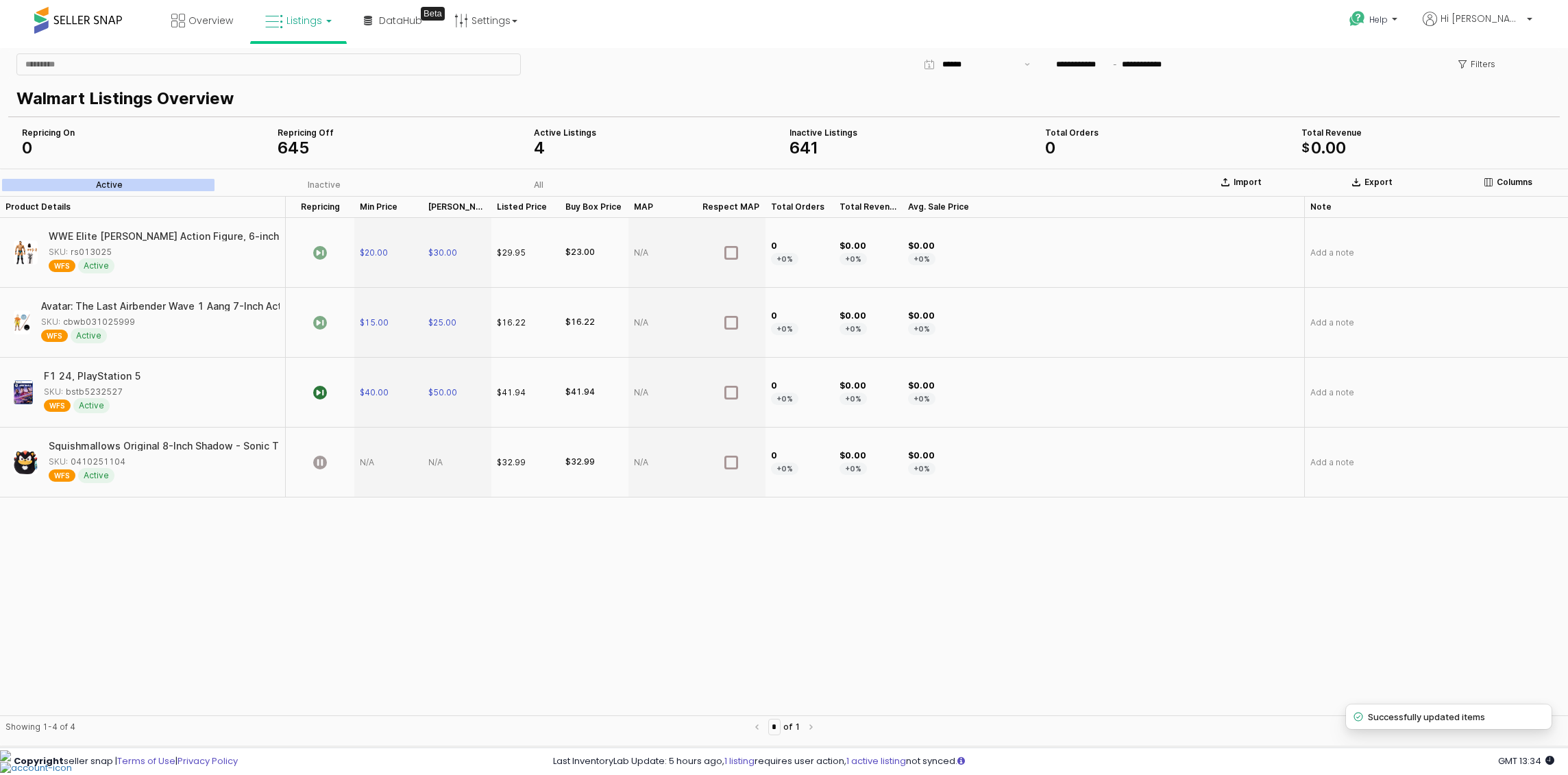
click at [375, 466] on div "App Frame" at bounding box center [388, 462] width 69 height 70
type input "**"
click at [322, 467] on icon "App Frame" at bounding box center [320, 462] width 13 height 13
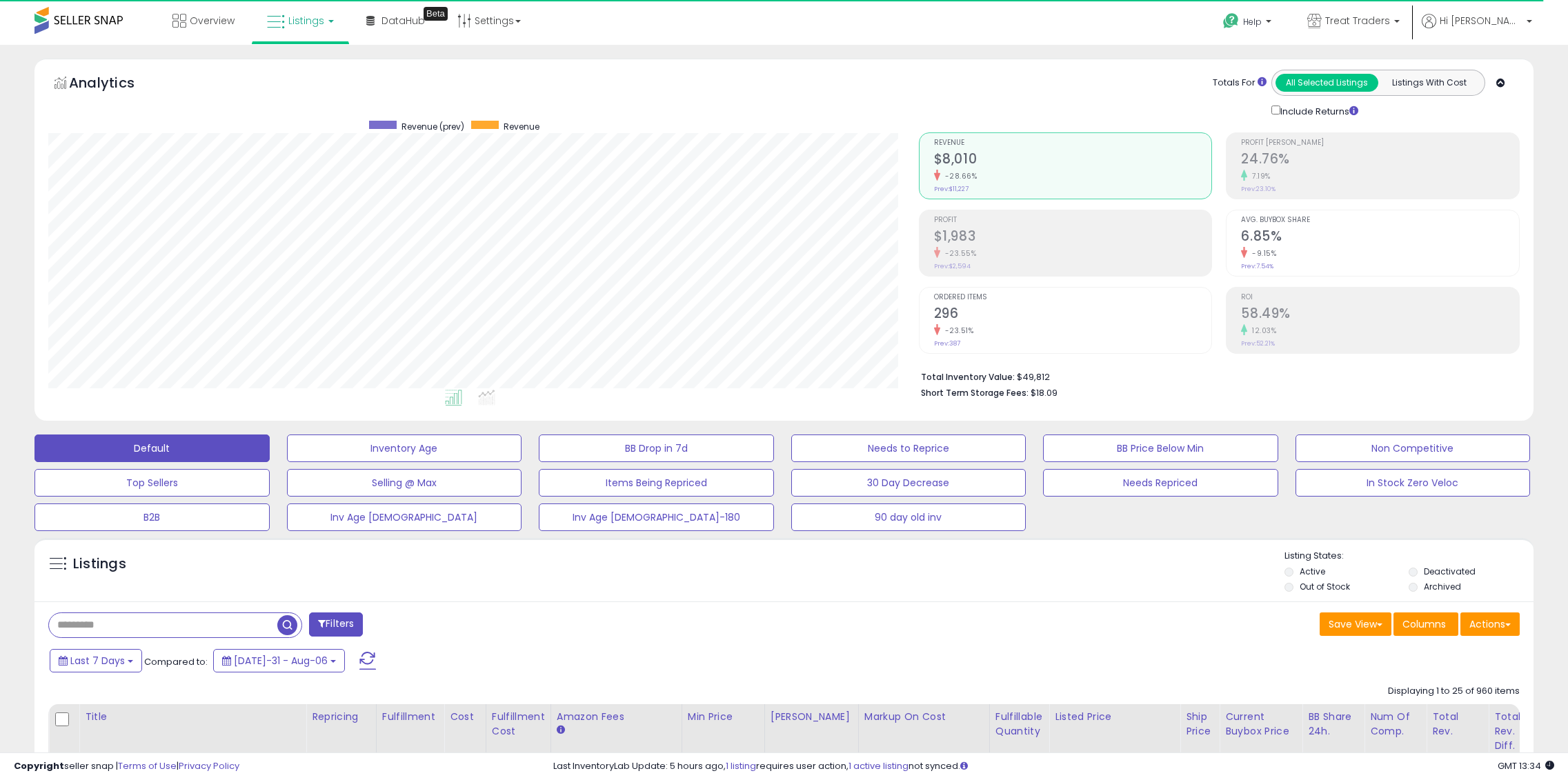
scroll to position [283, 870]
